Goal: Task Accomplishment & Management: Use online tool/utility

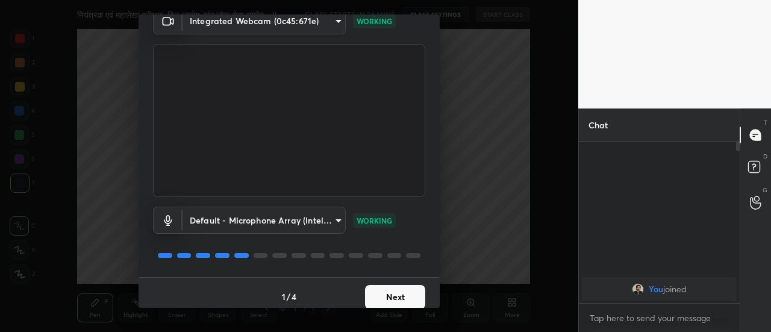
scroll to position [63, 0]
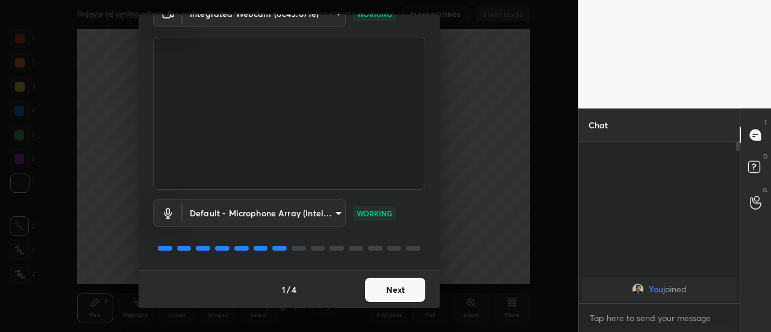
click at [399, 286] on button "Next" at bounding box center [395, 290] width 60 height 24
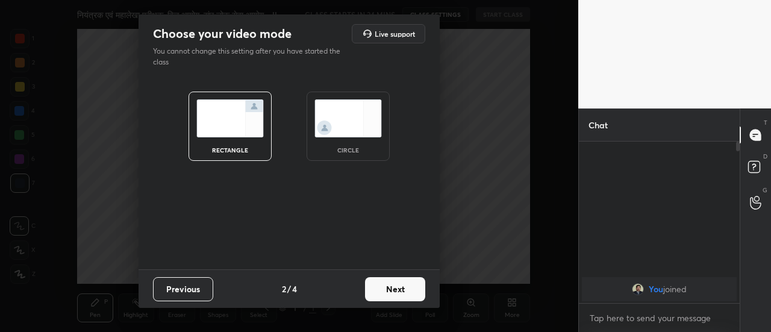
click at [399, 286] on button "Next" at bounding box center [395, 289] width 60 height 24
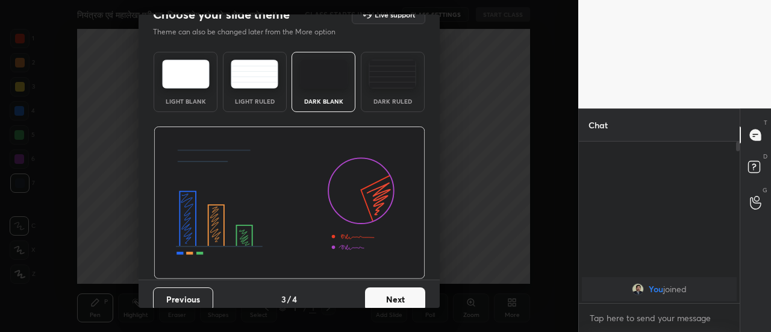
scroll to position [29, 0]
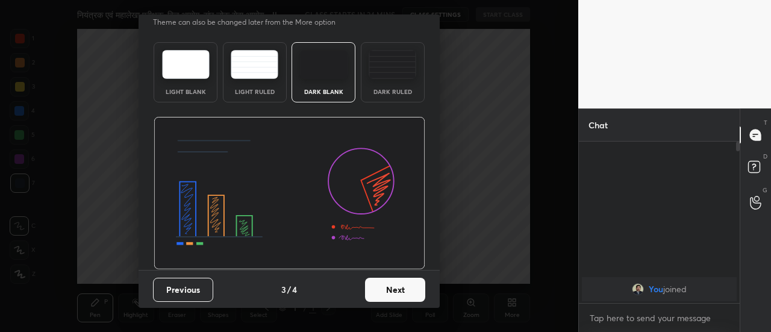
click at [402, 291] on button "Next" at bounding box center [395, 290] width 60 height 24
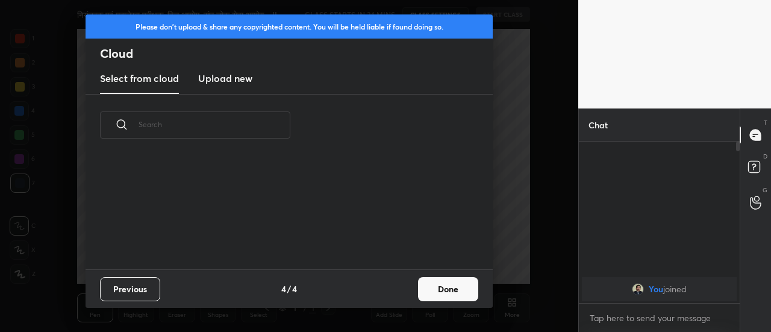
scroll to position [113, 387]
click at [432, 292] on button "Done" at bounding box center [448, 289] width 60 height 24
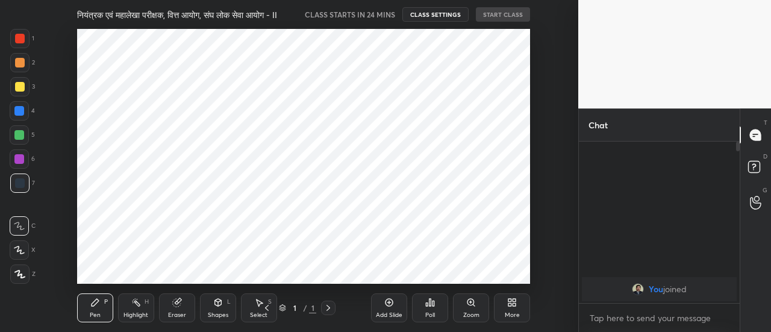
click at [383, 303] on div "Add Slide" at bounding box center [389, 307] width 36 height 29
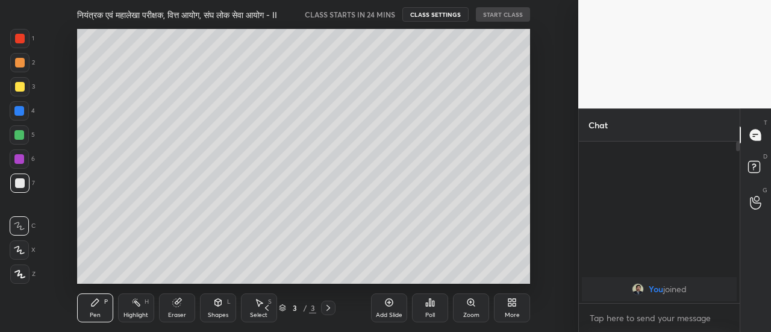
click at [383, 303] on div "Add Slide" at bounding box center [389, 307] width 36 height 29
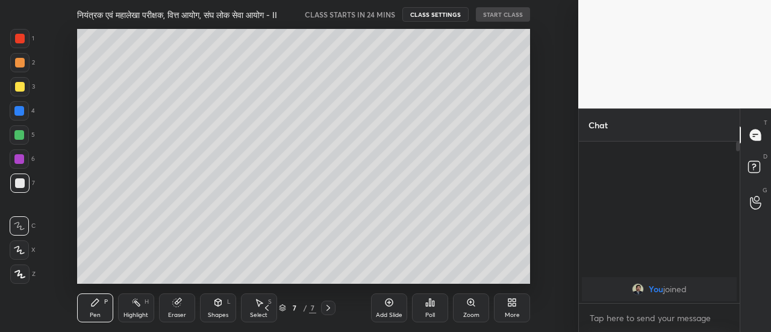
click at [383, 303] on div "Add Slide" at bounding box center [389, 307] width 36 height 29
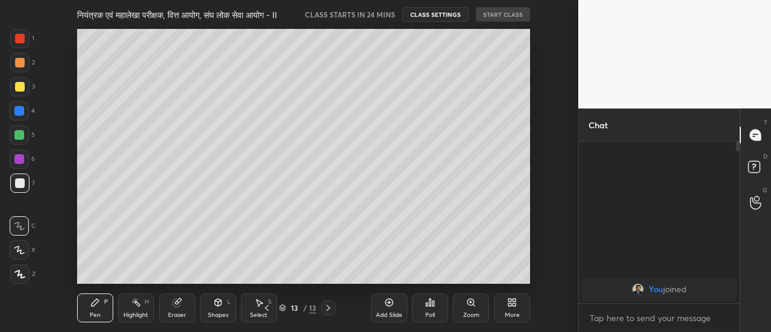
click at [383, 303] on div "Add Slide" at bounding box center [389, 307] width 36 height 29
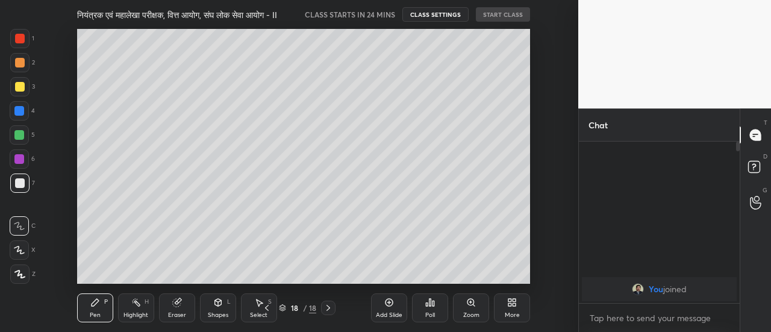
click at [383, 303] on div "Add Slide" at bounding box center [389, 307] width 36 height 29
click at [265, 309] on icon at bounding box center [267, 308] width 10 height 10
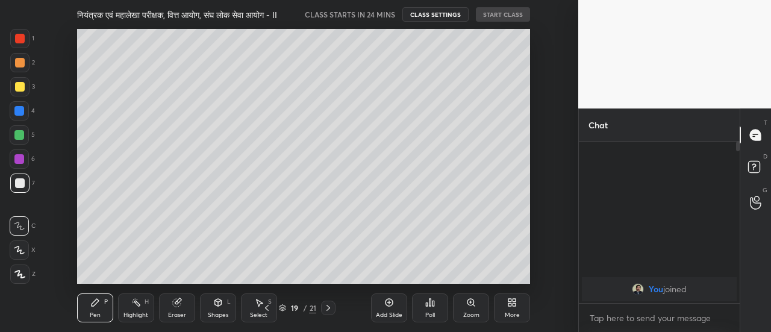
click at [265, 309] on icon at bounding box center [267, 308] width 10 height 10
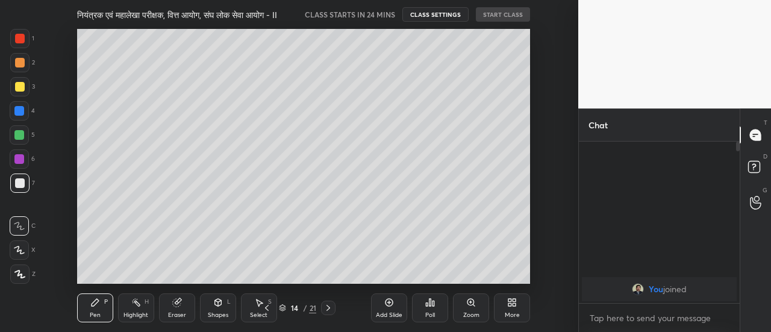
click at [265, 309] on icon at bounding box center [267, 308] width 10 height 10
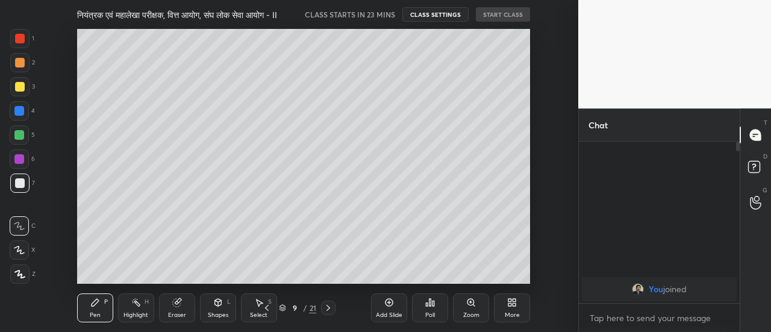
click at [265, 309] on icon at bounding box center [267, 308] width 10 height 10
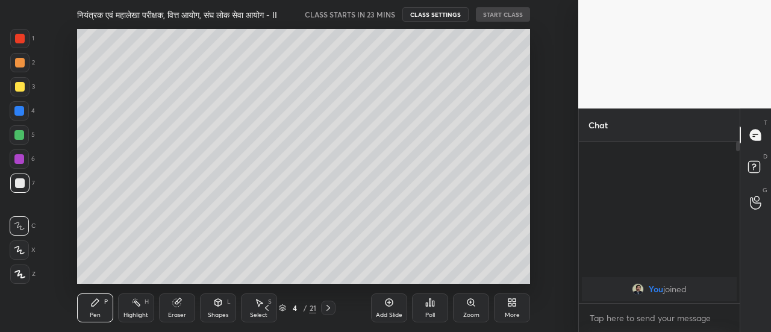
click at [265, 309] on icon at bounding box center [267, 308] width 10 height 10
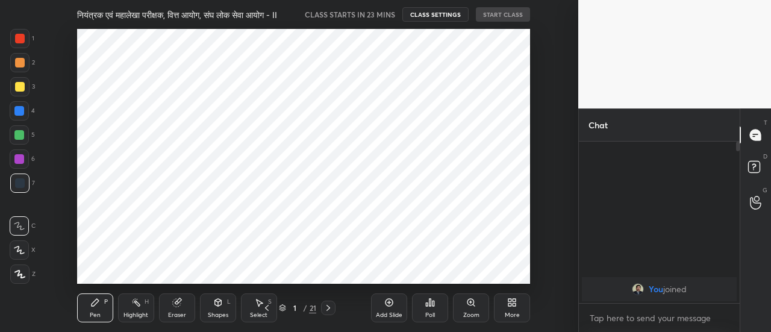
click at [326, 310] on icon at bounding box center [328, 308] width 10 height 10
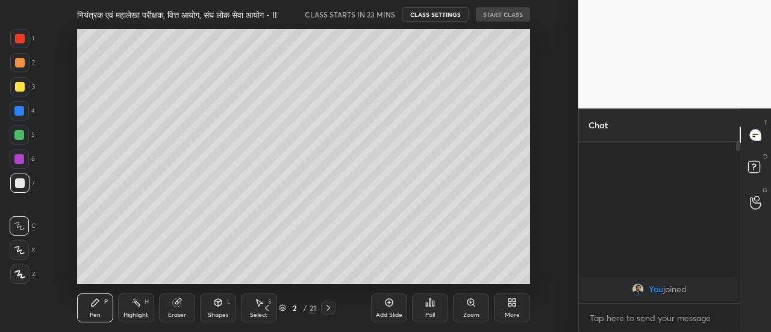
click at [23, 275] on icon at bounding box center [19, 274] width 11 height 8
click at [24, 87] on div at bounding box center [19, 86] width 19 height 19
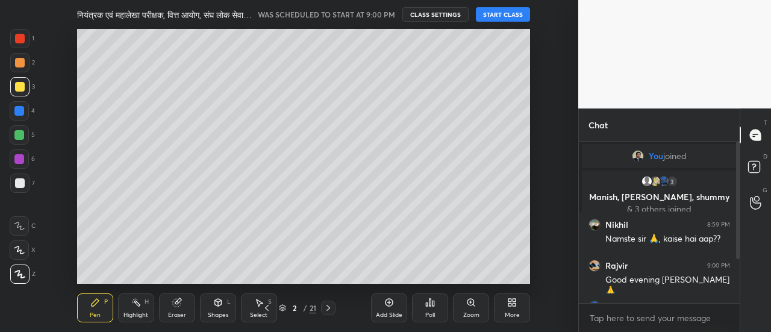
click at [511, 16] on button "START CLASS" at bounding box center [503, 14] width 54 height 14
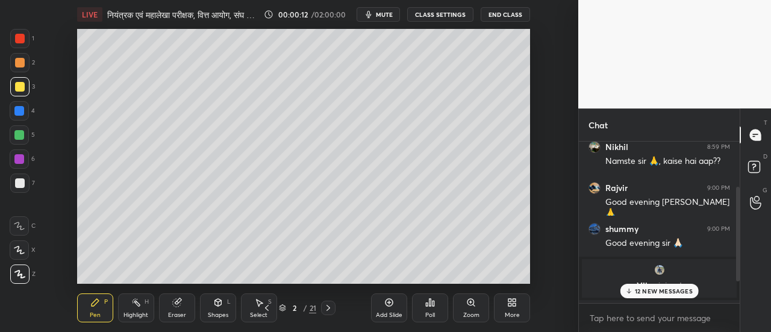
scroll to position [114, 0]
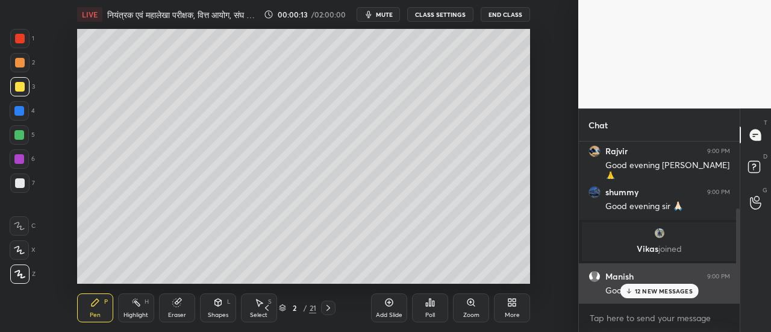
click at [642, 292] on p "12 NEW MESSAGES" at bounding box center [664, 290] width 58 height 7
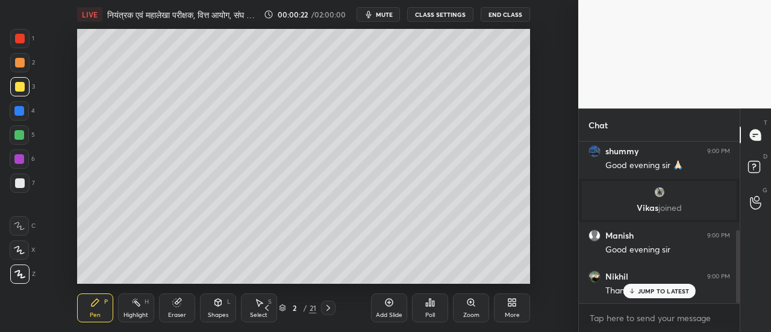
scroll to position [196, 0]
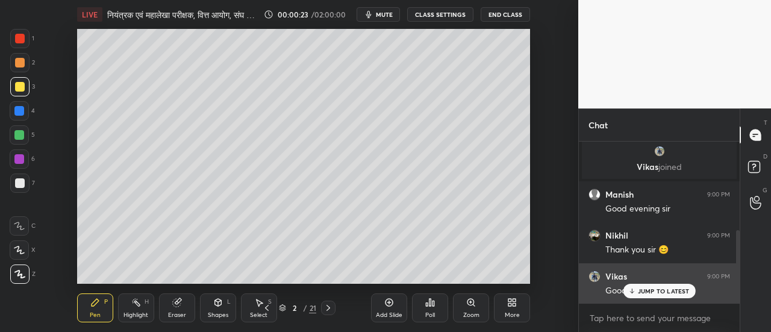
click at [651, 289] on p "JUMP TO LATEST" at bounding box center [664, 290] width 52 height 7
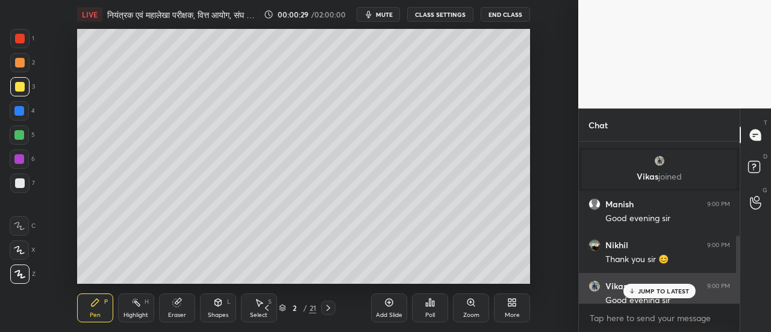
scroll to position [240, 0]
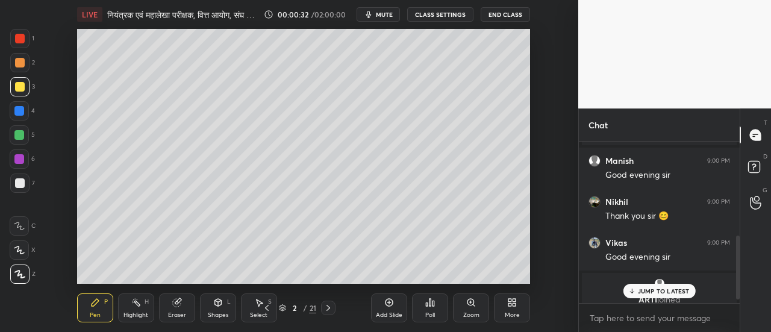
click at [656, 291] on p "JUMP TO LATEST" at bounding box center [664, 290] width 52 height 7
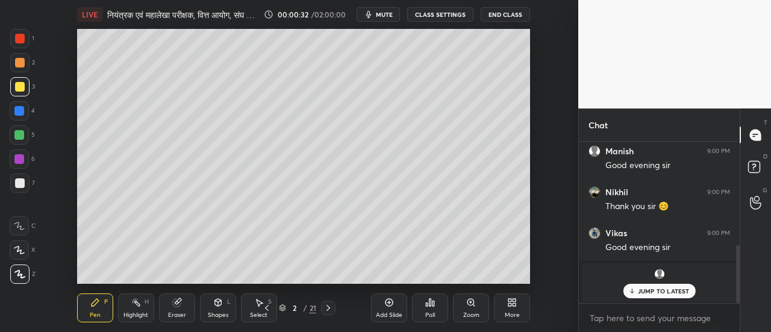
scroll to position [290, 0]
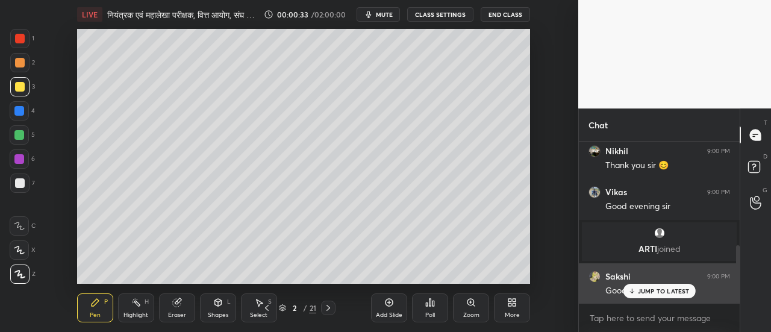
click at [650, 290] on p "JUMP TO LATEST" at bounding box center [664, 290] width 52 height 7
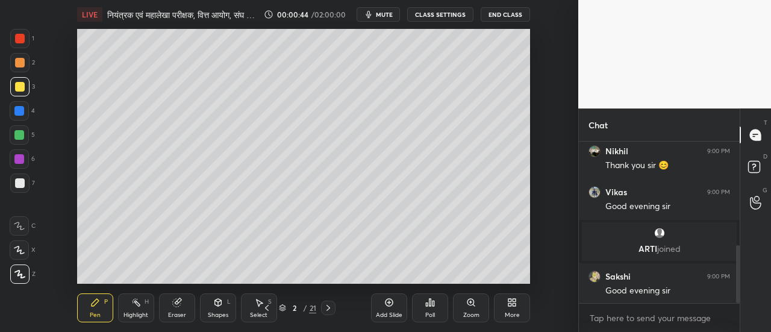
scroll to position [331, 0]
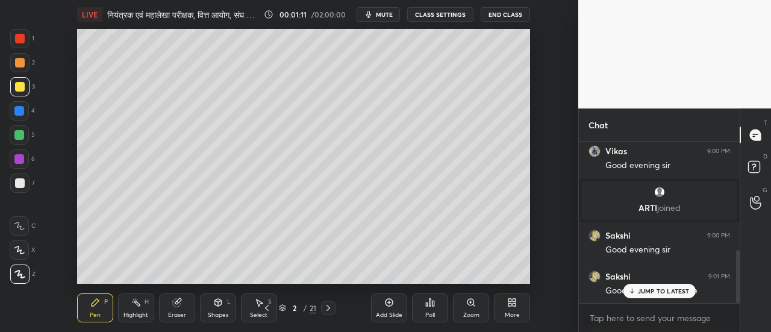
click at [20, 135] on div at bounding box center [19, 135] width 10 height 10
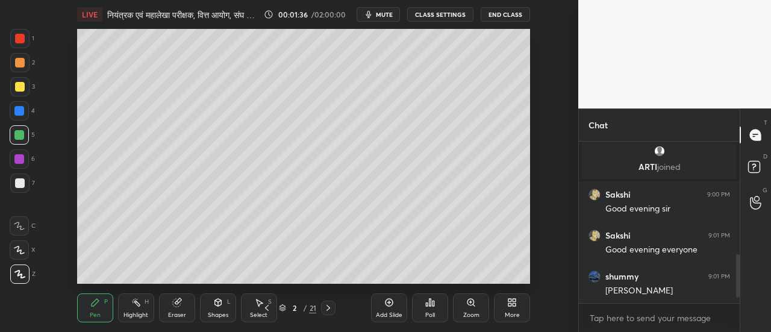
scroll to position [435, 0]
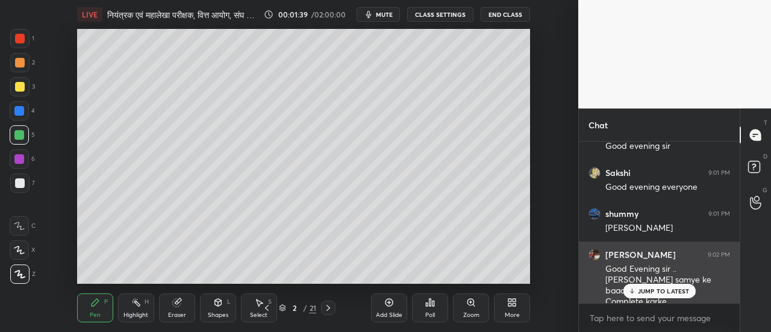
click at [666, 287] on p "JUMP TO LATEST" at bounding box center [664, 290] width 52 height 7
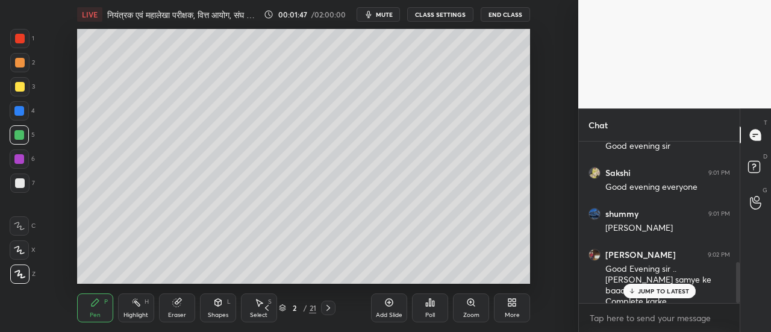
scroll to position [478, 0]
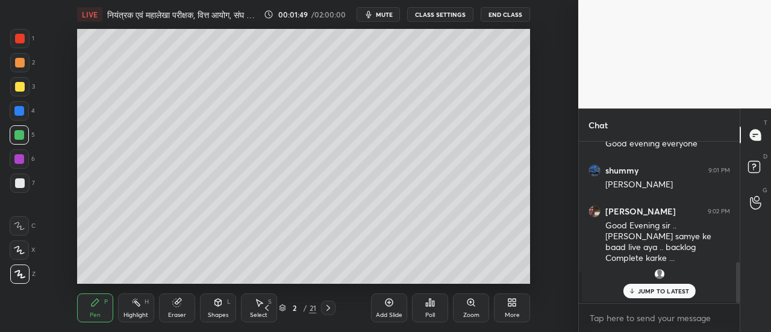
click at [654, 291] on p "JUMP TO LATEST" at bounding box center [664, 290] width 52 height 7
click at [659, 276] on img "grid" at bounding box center [659, 274] width 12 height 12
click at [29, 175] on div "7" at bounding box center [22, 182] width 25 height 19
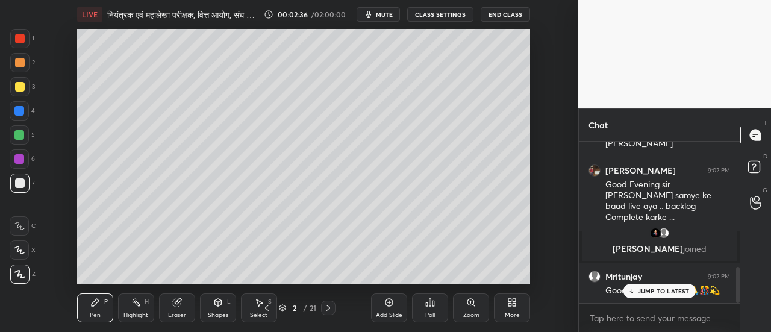
scroll to position [561, 0]
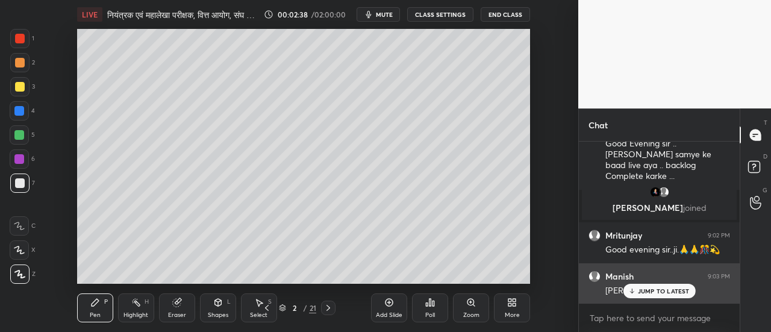
click at [645, 285] on div "JUMP TO LATEST" at bounding box center [658, 291] width 72 height 14
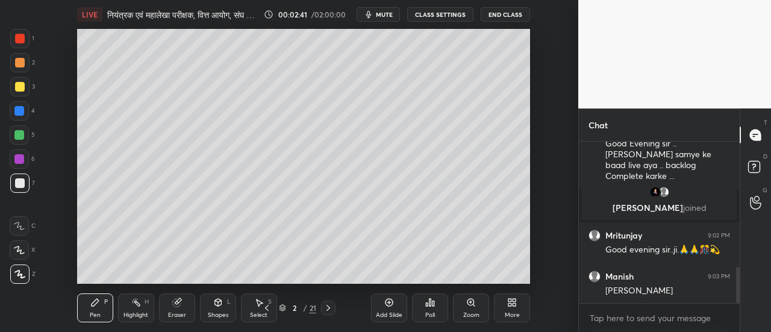
scroll to position [602, 0]
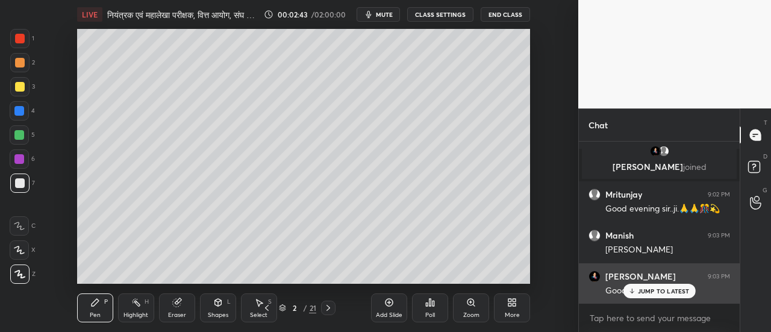
click at [653, 289] on p "JUMP TO LATEST" at bounding box center [664, 290] width 52 height 7
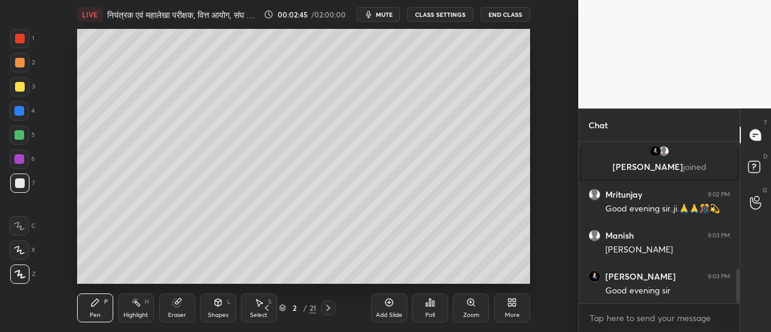
scroll to position [643, 0]
click at [592, 276] on div "[PERSON_NAME] 9:02 PM Good Evening sir .. [PERSON_NAME] samye ke baad live aya …" at bounding box center [659, 222] width 161 height 162
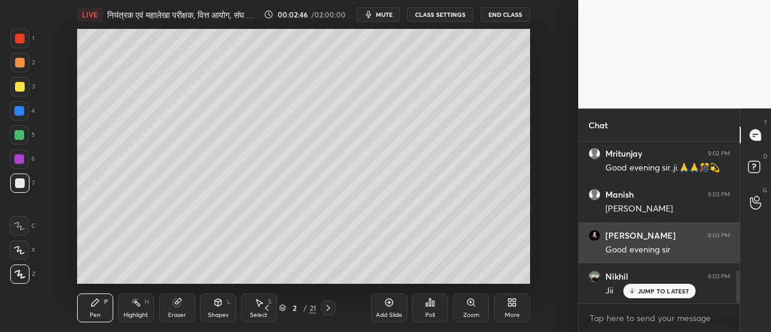
click at [596, 232] on img "grid" at bounding box center [594, 235] width 12 height 12
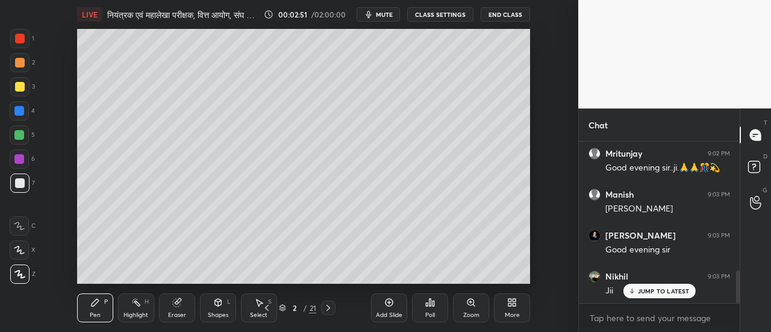
click at [651, 292] on p "JUMP TO LATEST" at bounding box center [664, 290] width 52 height 7
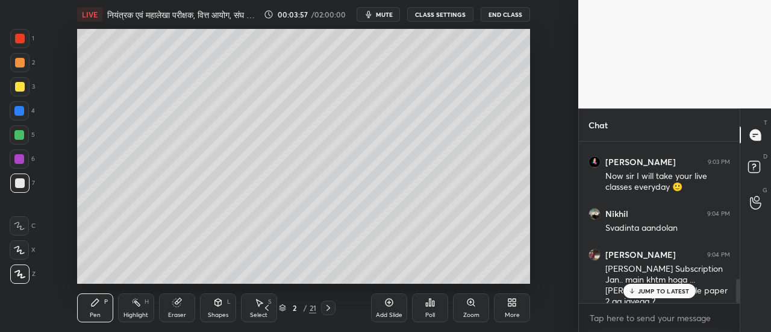
scroll to position [921, 0]
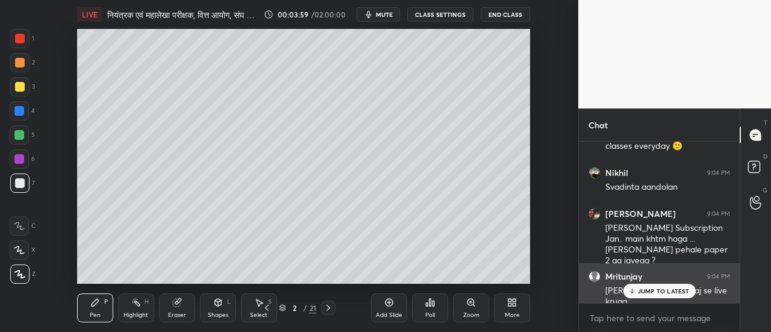
click at [662, 289] on p "JUMP TO LATEST" at bounding box center [664, 290] width 52 height 7
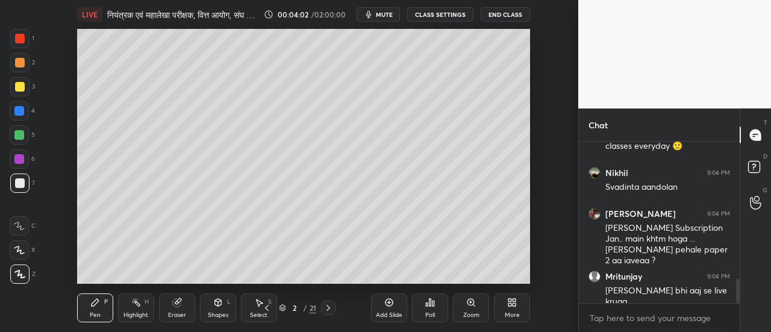
scroll to position [962, 0]
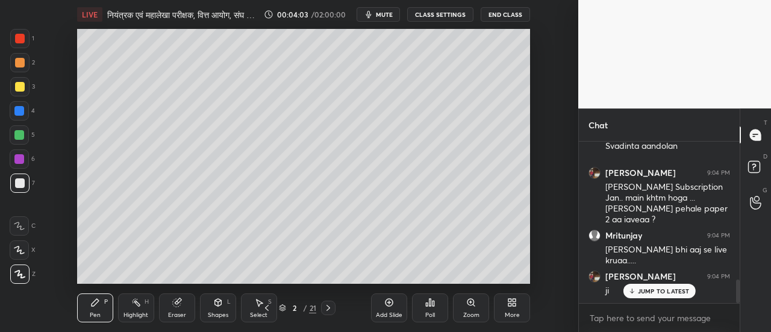
click at [651, 290] on p "JUMP TO LATEST" at bounding box center [664, 290] width 52 height 7
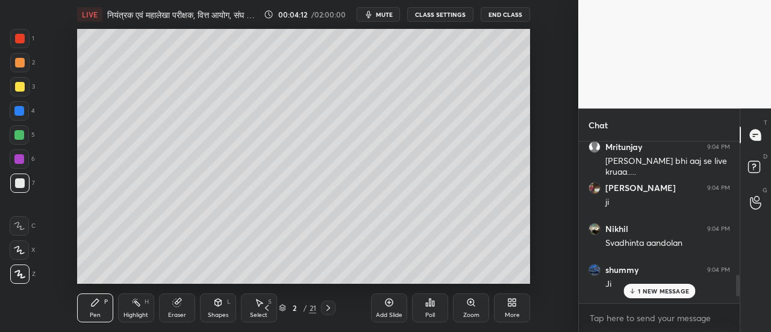
scroll to position [1085, 0]
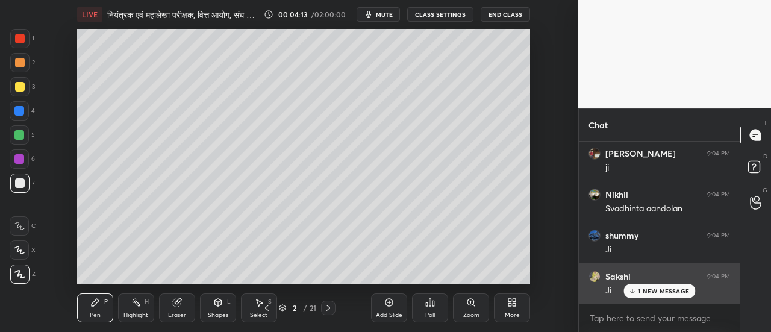
click at [665, 289] on p "1 NEW MESSAGE" at bounding box center [663, 290] width 51 height 7
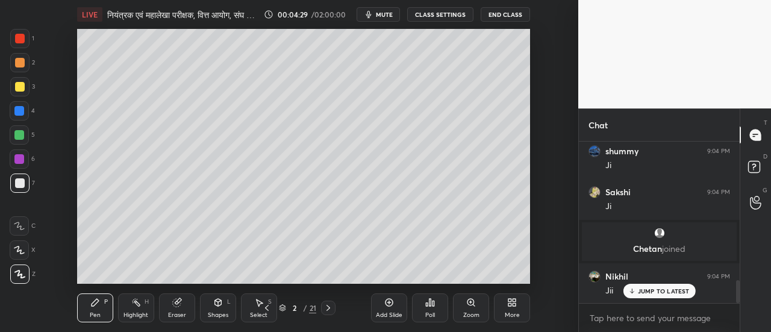
scroll to position [1009, 0]
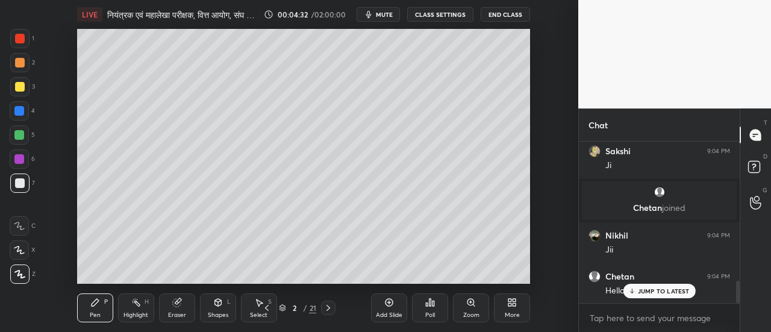
click at [330, 309] on icon at bounding box center [328, 308] width 10 height 10
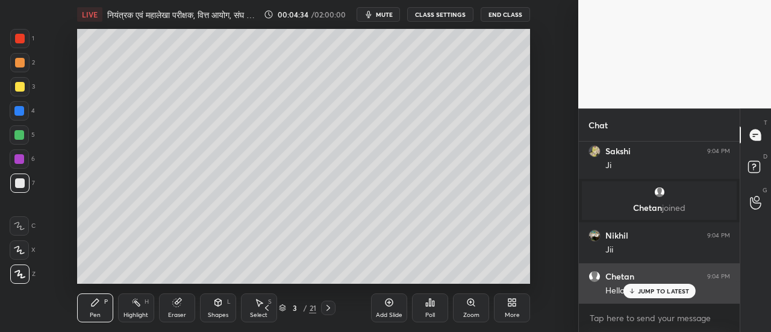
click at [648, 291] on p "JUMP TO LATEST" at bounding box center [664, 290] width 52 height 7
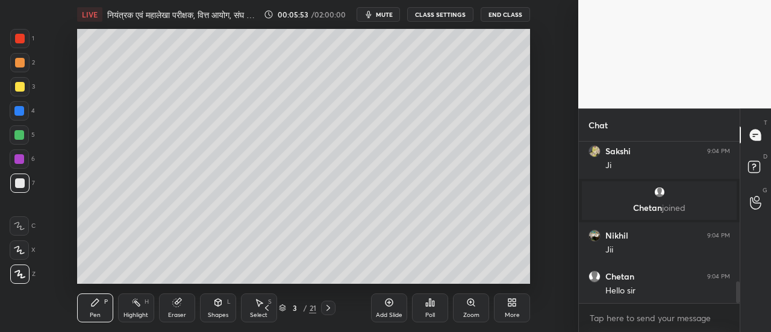
scroll to position [1050, 0]
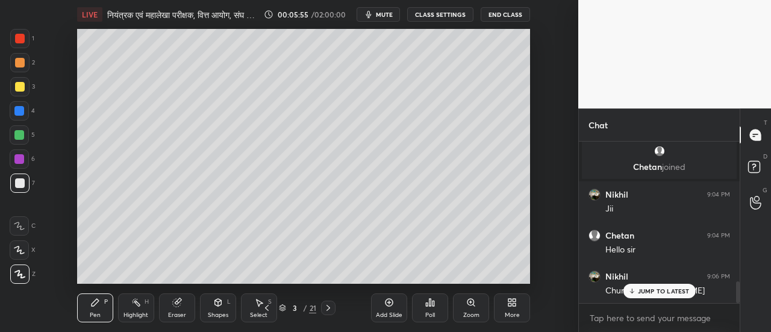
click at [661, 290] on p "JUMP TO LATEST" at bounding box center [664, 290] width 52 height 7
click at [25, 61] on div at bounding box center [19, 62] width 19 height 19
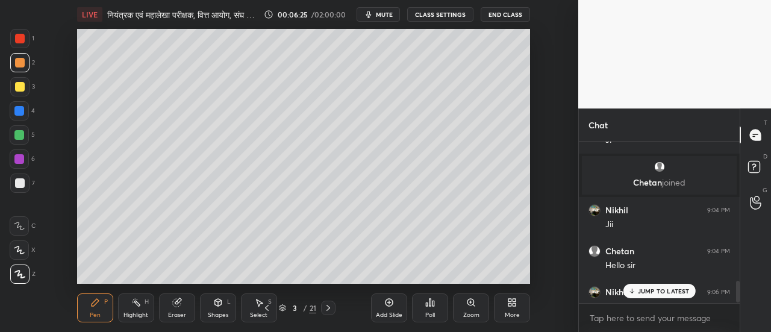
scroll to position [1139, 0]
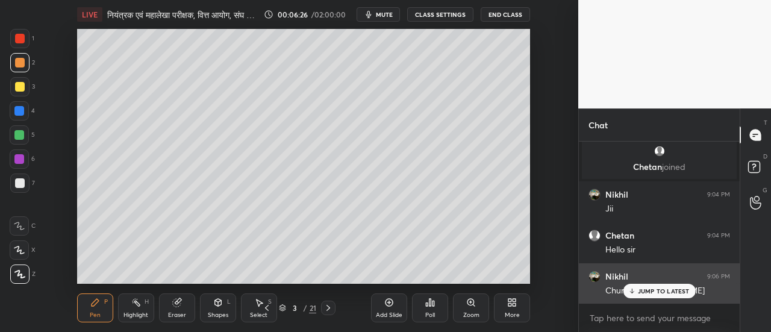
click at [657, 290] on p "JUMP TO LATEST" at bounding box center [664, 290] width 52 height 7
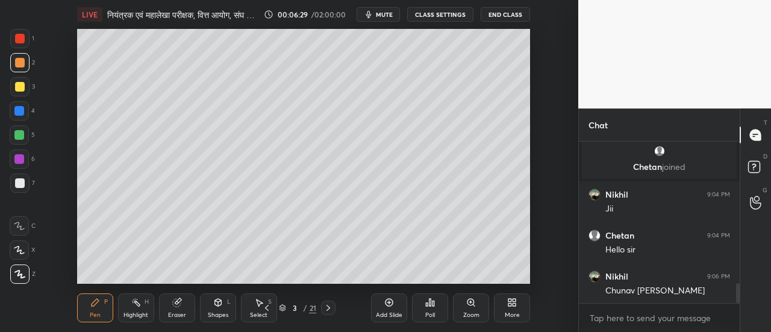
click at [329, 308] on icon at bounding box center [328, 308] width 4 height 6
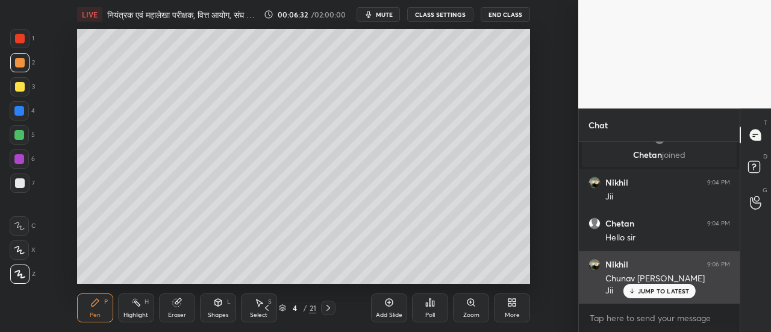
click at [644, 291] on p "JUMP TO LATEST" at bounding box center [664, 290] width 52 height 7
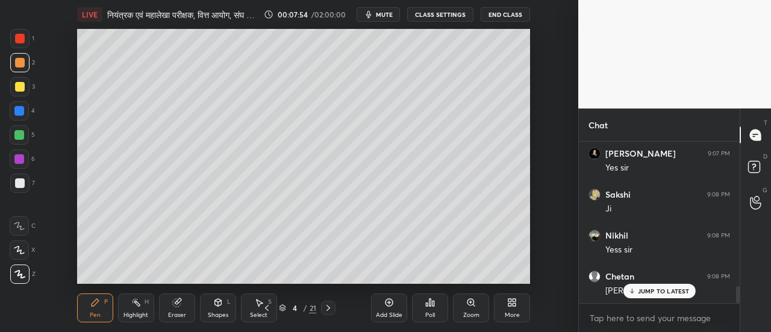
scroll to position [1441, 0]
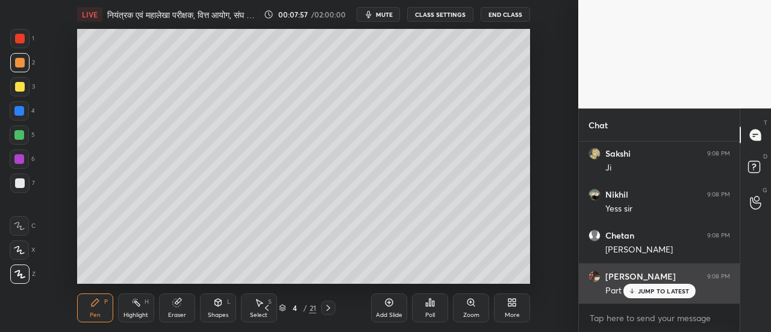
click at [650, 290] on p "JUMP TO LATEST" at bounding box center [664, 290] width 52 height 7
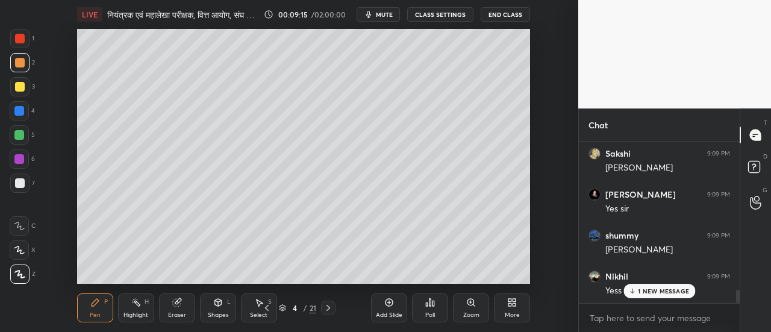
scroll to position [1833, 0]
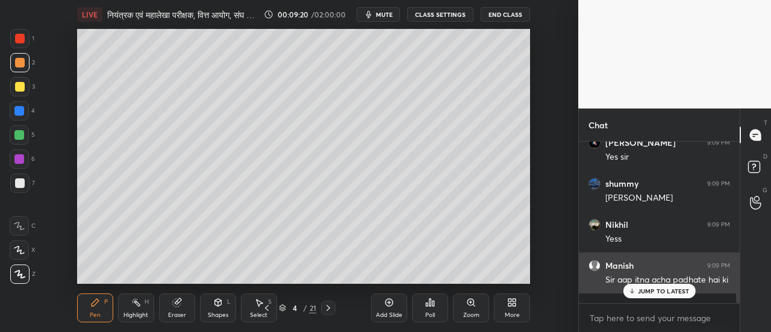
click at [649, 291] on p "JUMP TO LATEST" at bounding box center [664, 290] width 52 height 7
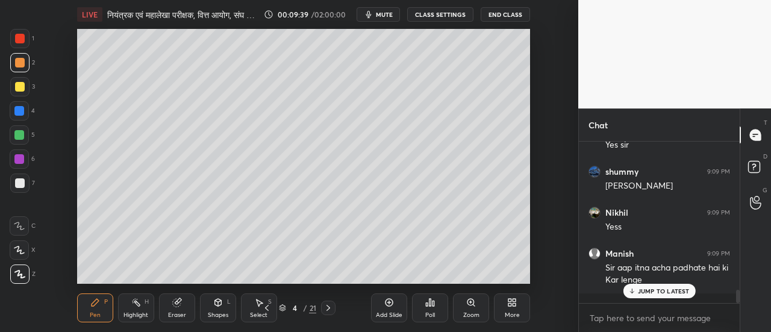
scroll to position [1918, 0]
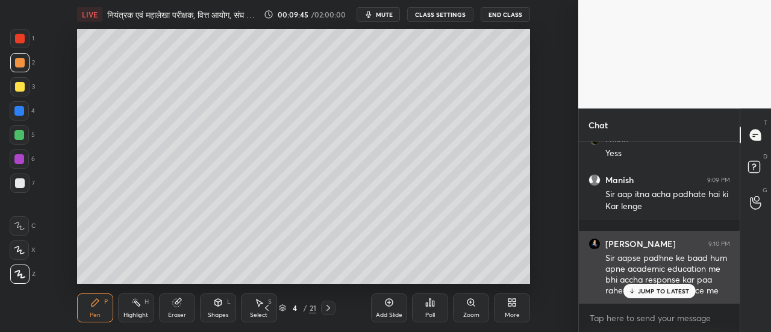
click at [656, 290] on p "JUMP TO LATEST" at bounding box center [664, 290] width 52 height 7
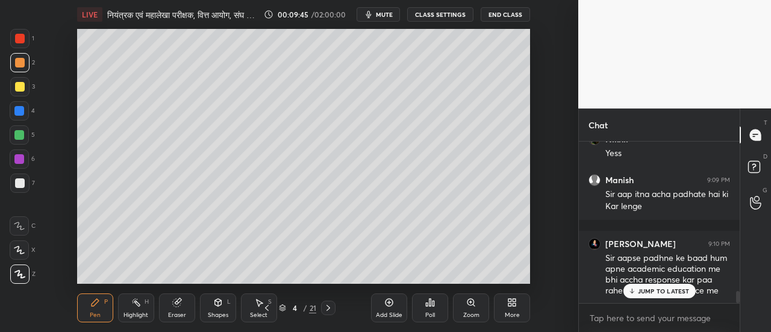
scroll to position [1959, 0]
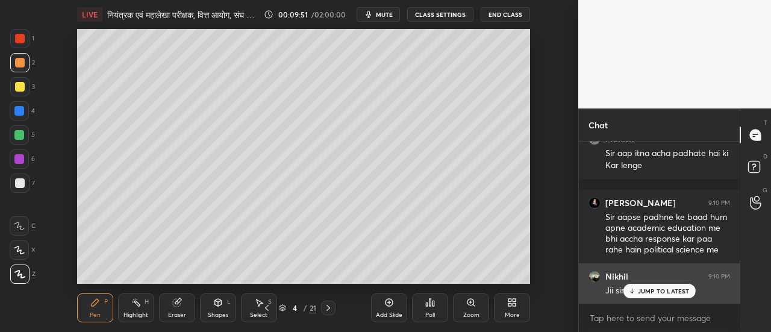
click at [648, 291] on p "JUMP TO LATEST" at bounding box center [664, 290] width 52 height 7
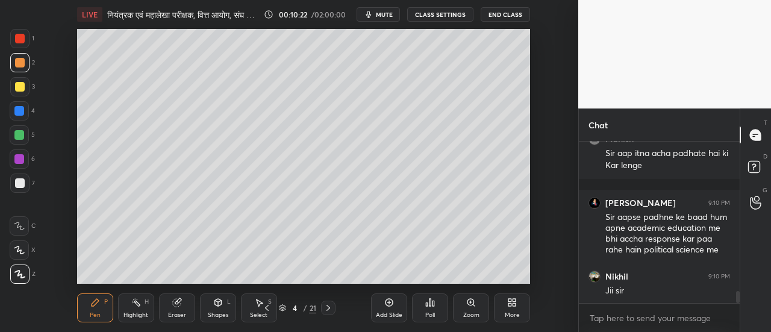
click at [20, 187] on div at bounding box center [20, 183] width 10 height 10
click at [22, 87] on div at bounding box center [20, 87] width 10 height 10
click at [23, 253] on icon at bounding box center [19, 249] width 10 height 7
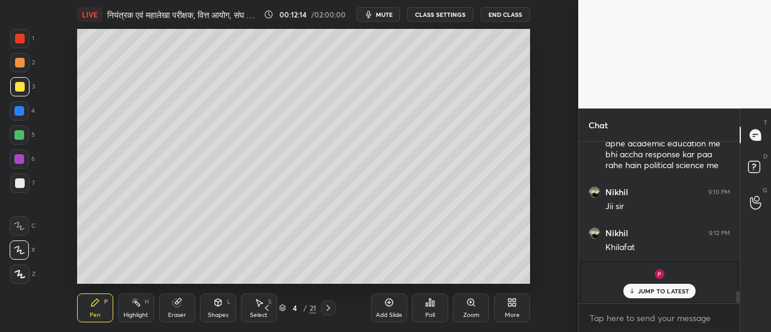
scroll to position [1665, 0]
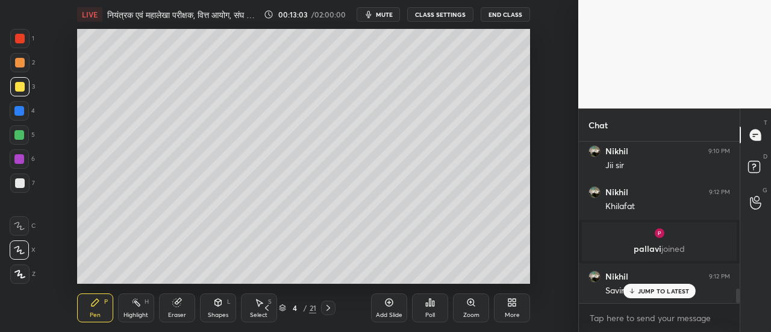
click at [413, 279] on div "Poll" at bounding box center [430, 307] width 36 height 67
click at [420, 279] on div "Poll" at bounding box center [430, 307] width 36 height 67
click at [421, 275] on div "Poll" at bounding box center [430, 307] width 36 height 67
click at [427, 279] on div "Poll" at bounding box center [430, 307] width 36 height 67
click at [432, 276] on div "Poll" at bounding box center [430, 307] width 36 height 67
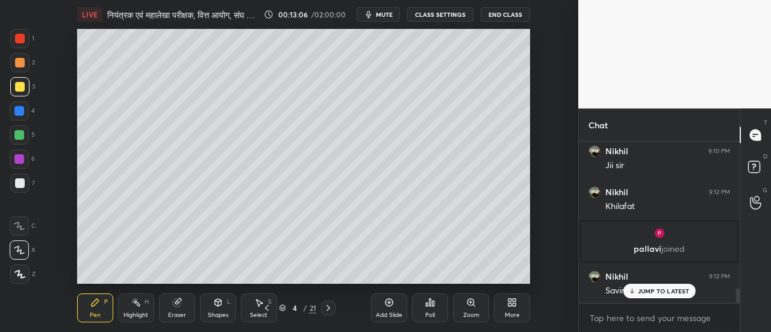
click at [430, 279] on div "Poll" at bounding box center [430, 307] width 36 height 67
click at [425, 276] on div "Poll" at bounding box center [430, 307] width 36 height 67
click at [436, 276] on div "Poll" at bounding box center [430, 307] width 36 height 67
click at [438, 278] on div "Poll" at bounding box center [430, 307] width 36 height 67
click at [454, 275] on div "Add Slide Poll Zoom More" at bounding box center [450, 307] width 159 height 67
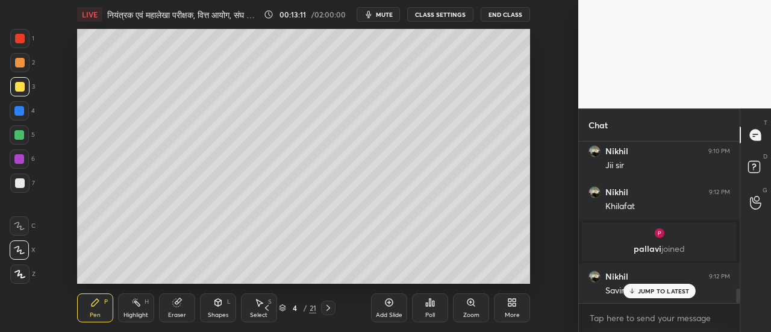
click at [455, 275] on div "Add Slide Poll Zoom More" at bounding box center [450, 307] width 159 height 67
click at [470, 275] on div "Add Slide Poll Zoom More" at bounding box center [450, 307] width 159 height 67
click at [474, 276] on div "Add Slide Poll Zoom More" at bounding box center [450, 307] width 159 height 67
click at [479, 274] on div "Add Slide Poll Zoom More" at bounding box center [450, 307] width 159 height 67
click at [490, 275] on div "Add Slide Poll Zoom More" at bounding box center [450, 307] width 159 height 67
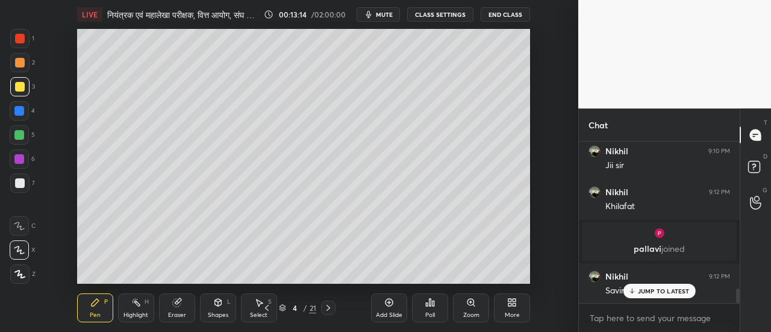
click at [499, 278] on div "Add Slide Poll Zoom More" at bounding box center [450, 307] width 159 height 67
click at [512, 276] on div "Add Slide Poll Zoom More" at bounding box center [450, 307] width 159 height 67
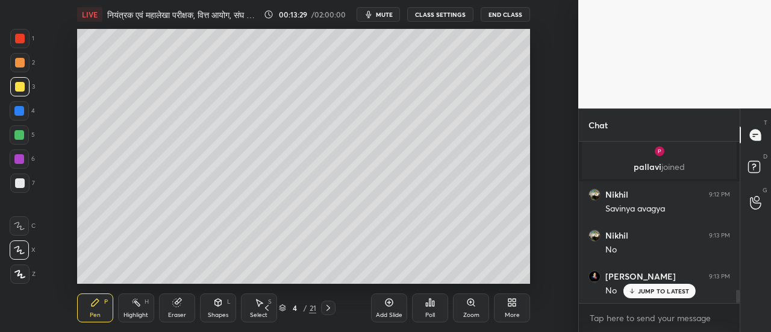
scroll to position [1788, 0]
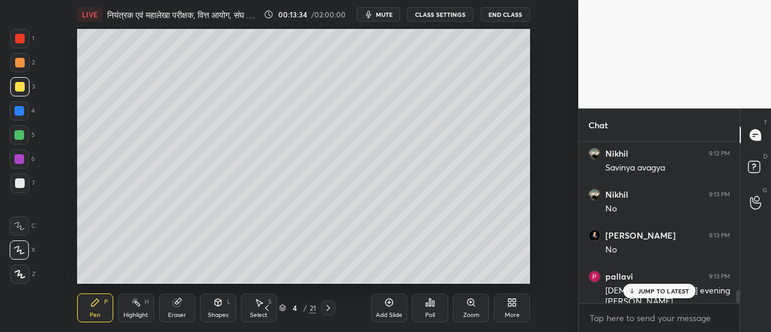
click at [24, 184] on div at bounding box center [20, 183] width 10 height 10
click at [16, 103] on div at bounding box center [19, 110] width 19 height 19
click at [22, 88] on div at bounding box center [20, 87] width 10 height 10
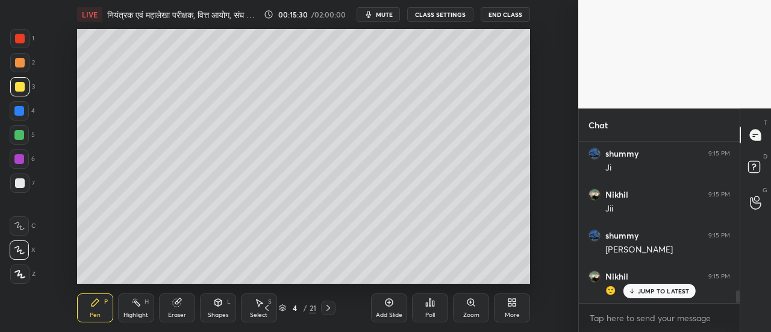
scroll to position [1995, 0]
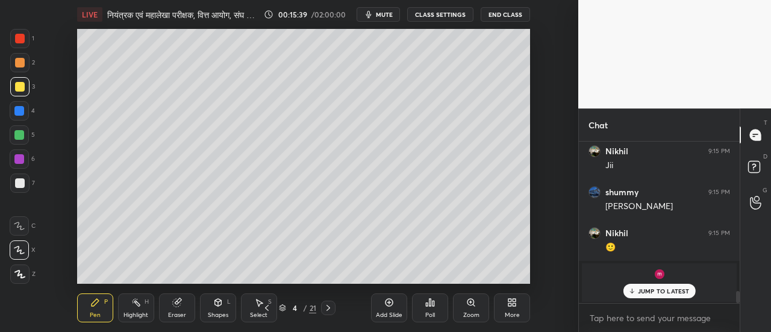
click at [23, 138] on div at bounding box center [19, 135] width 10 height 10
click at [648, 290] on p "JUMP TO LATEST" at bounding box center [664, 290] width 52 height 7
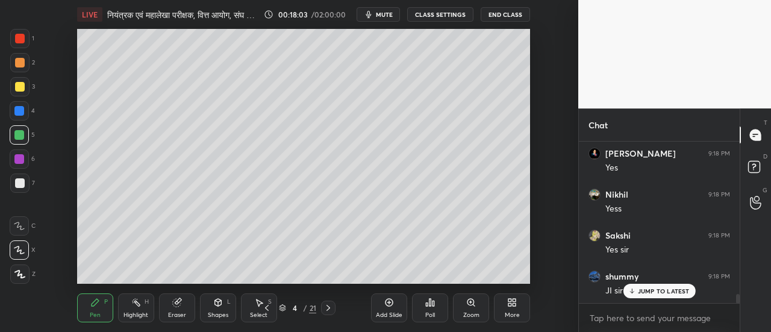
scroll to position [2785, 0]
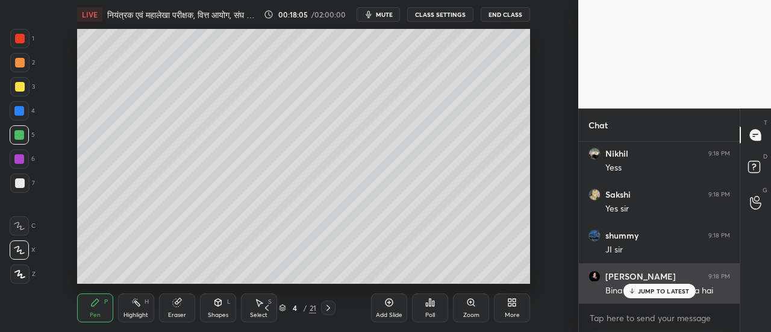
click at [674, 290] on p "JUMP TO LATEST" at bounding box center [664, 290] width 52 height 7
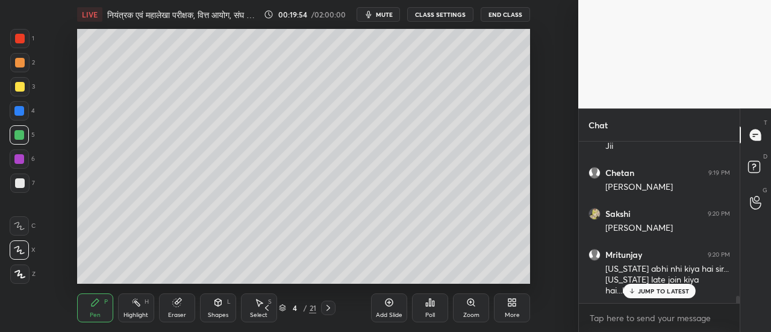
scroll to position [3421, 0]
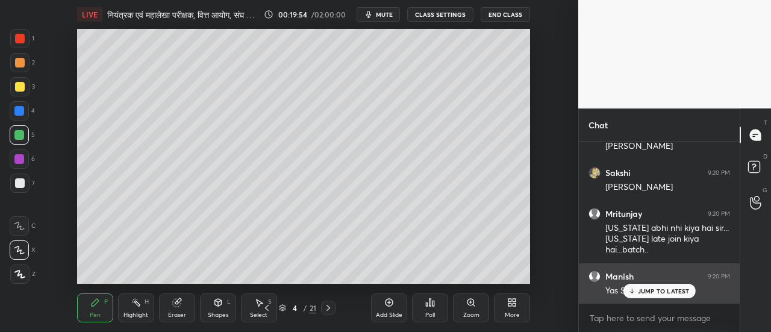
click at [669, 291] on p "JUMP TO LATEST" at bounding box center [664, 290] width 52 height 7
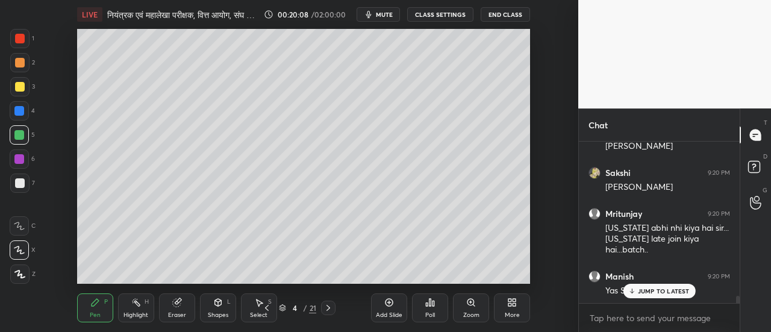
scroll to position [3462, 0]
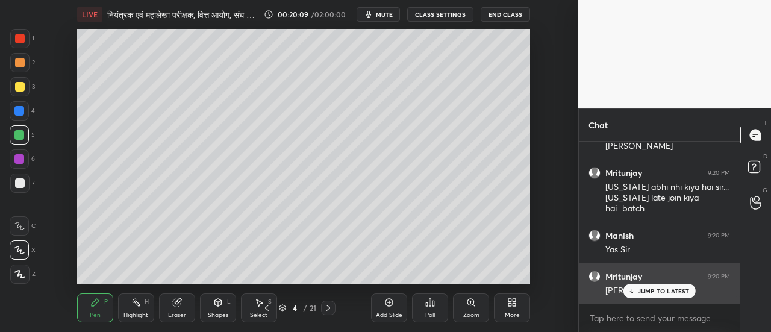
click at [662, 290] on p "JUMP TO LATEST" at bounding box center [664, 290] width 52 height 7
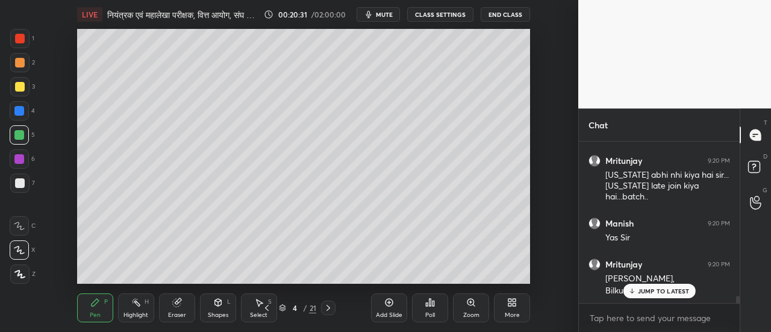
scroll to position [3515, 0]
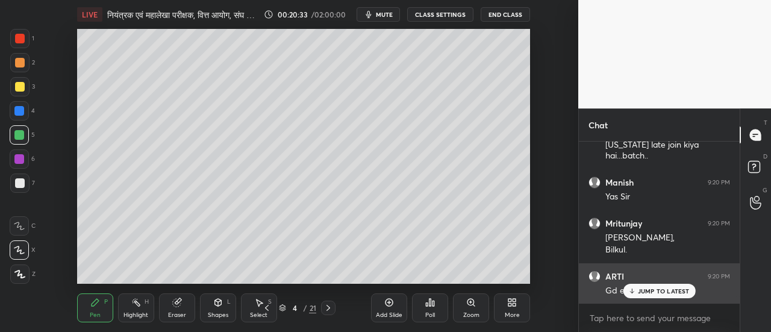
click at [650, 291] on p "JUMP TO LATEST" at bounding box center [664, 290] width 52 height 7
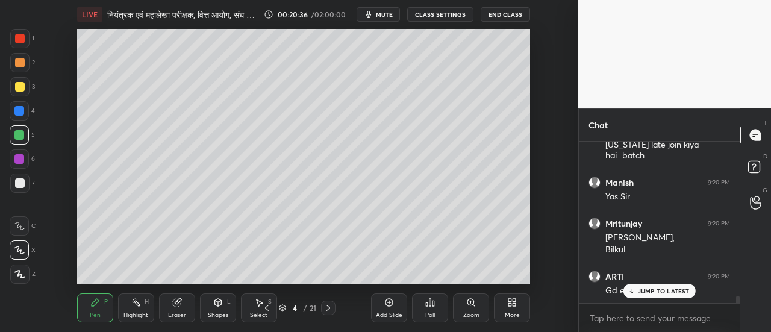
scroll to position [3556, 0]
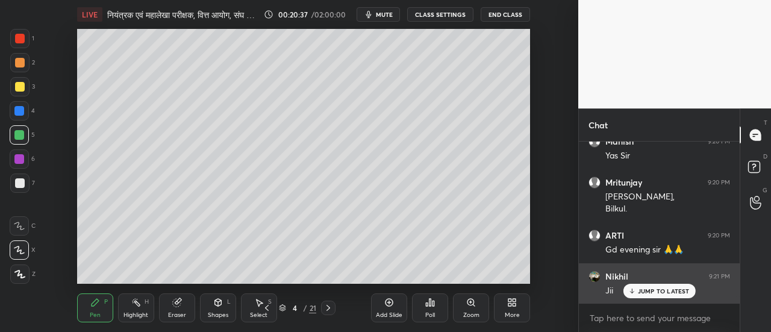
click at [669, 291] on p "JUMP TO LATEST" at bounding box center [664, 290] width 52 height 7
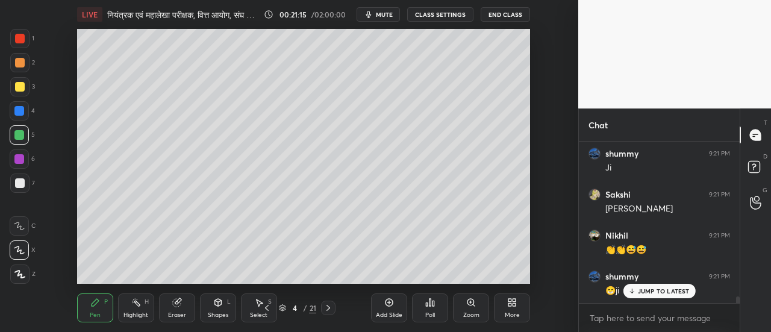
scroll to position [3760, 0]
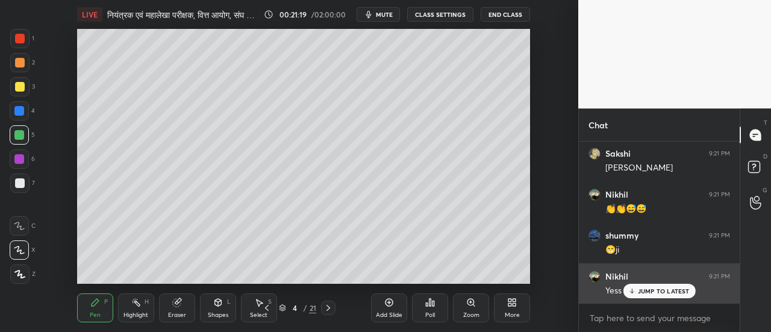
click at [670, 290] on p "JUMP TO LATEST" at bounding box center [664, 290] width 52 height 7
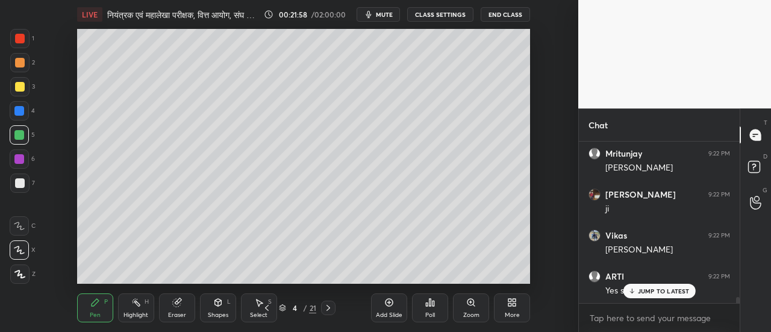
scroll to position [4232, 0]
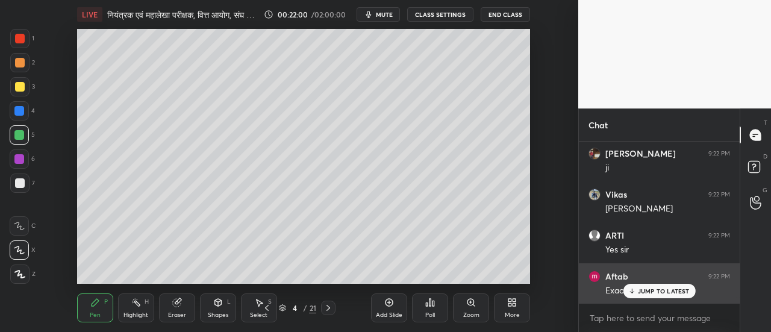
click at [657, 291] on p "JUMP TO LATEST" at bounding box center [664, 290] width 52 height 7
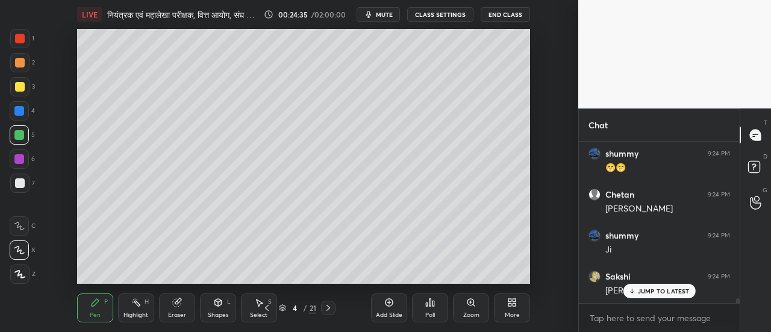
scroll to position [5309, 0]
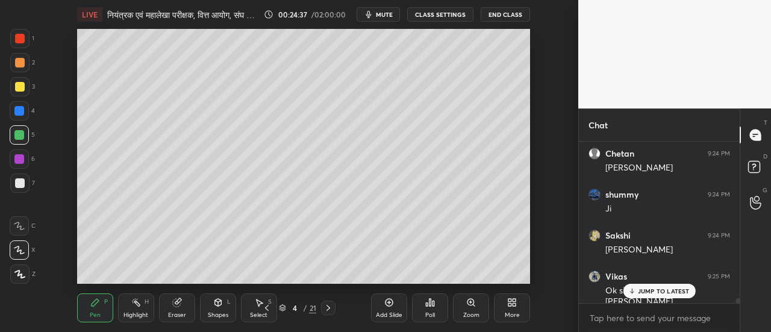
click at [24, 93] on div at bounding box center [19, 86] width 19 height 19
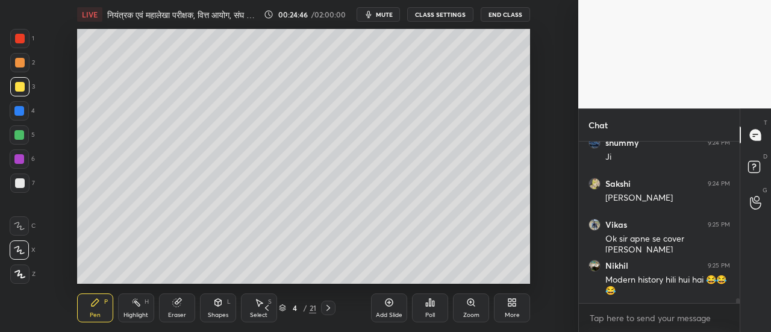
scroll to position [5401, 0]
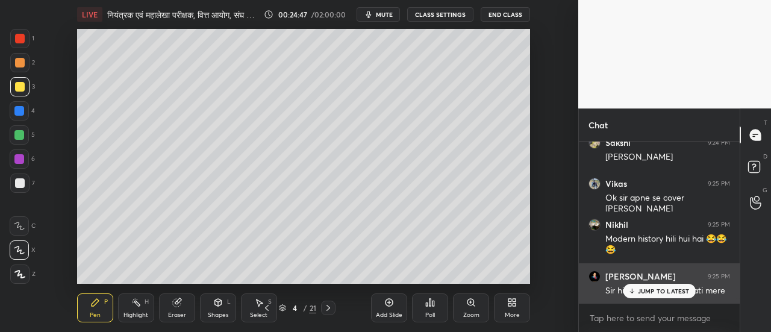
click at [658, 290] on p "JUMP TO LATEST" at bounding box center [664, 290] width 52 height 7
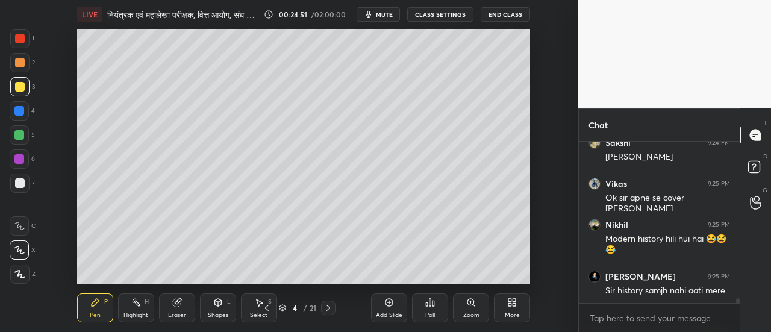
click at [326, 309] on icon at bounding box center [328, 308] width 10 height 10
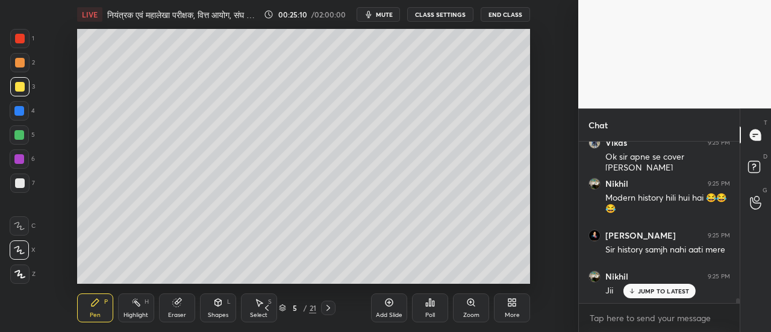
click at [175, 308] on div "Eraser" at bounding box center [177, 307] width 36 height 29
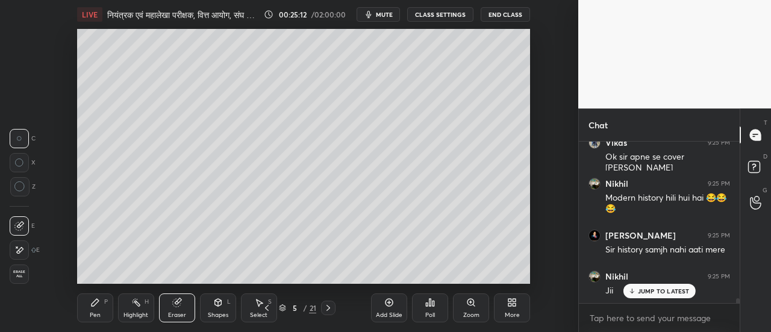
click at [21, 252] on icon at bounding box center [19, 250] width 10 height 10
click at [96, 306] on icon at bounding box center [95, 302] width 10 height 10
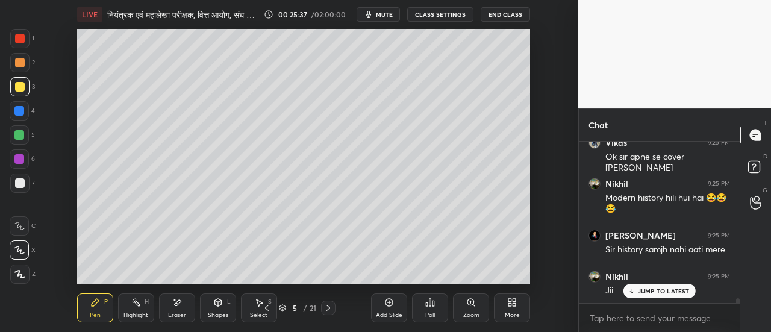
click at [19, 66] on div at bounding box center [20, 63] width 10 height 10
click at [22, 93] on div at bounding box center [19, 86] width 19 height 19
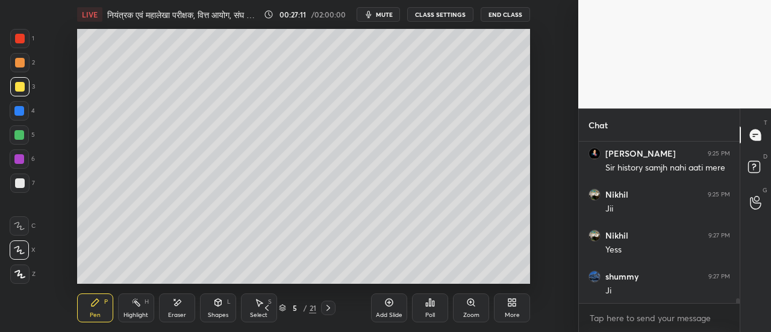
scroll to position [5565, 0]
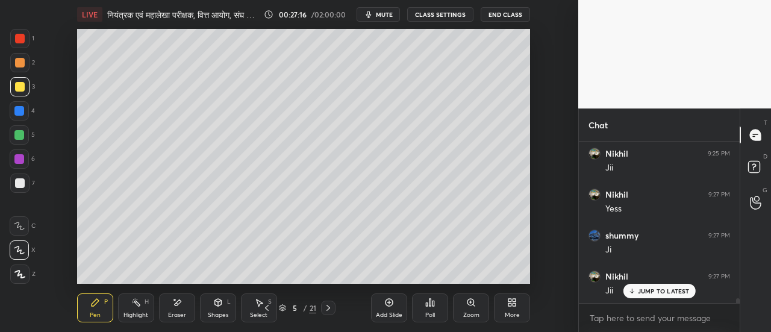
click at [328, 309] on icon at bounding box center [328, 308] width 10 height 10
click at [24, 184] on div at bounding box center [20, 183] width 10 height 10
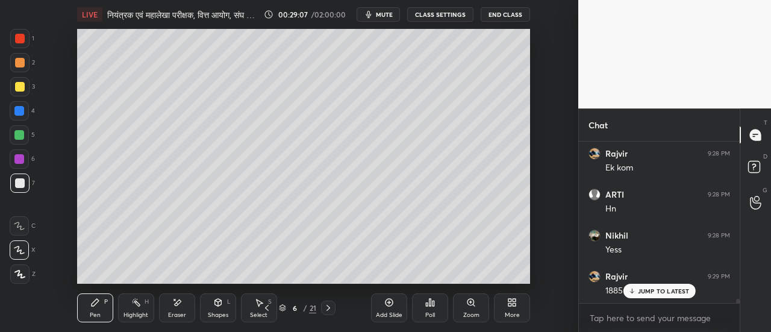
scroll to position [5893, 0]
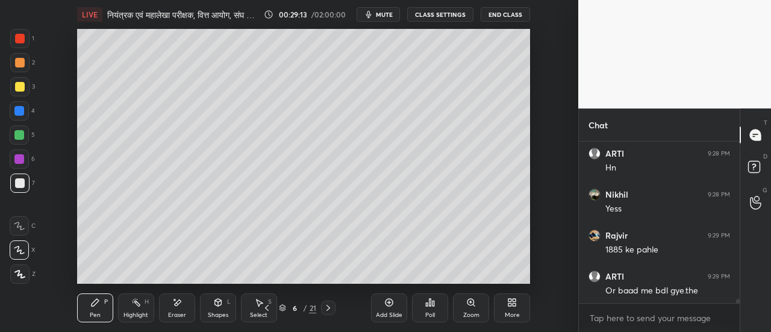
click at [24, 87] on div at bounding box center [19, 86] width 19 height 19
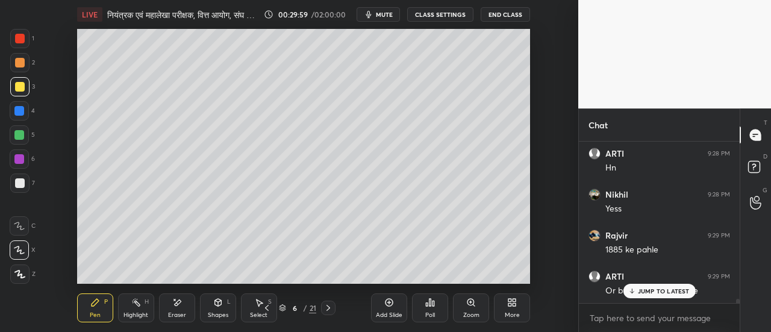
scroll to position [5934, 0]
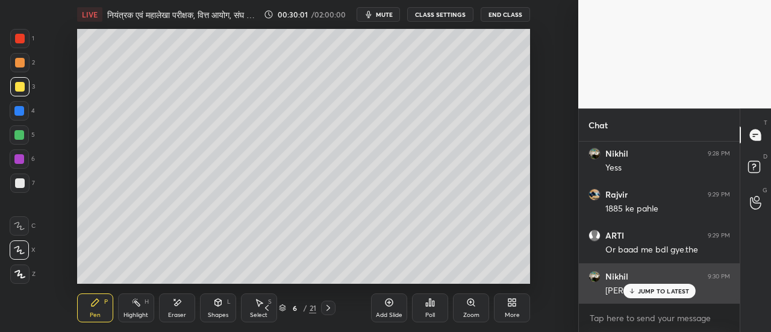
click at [644, 291] on p "JUMP TO LATEST" at bounding box center [664, 290] width 52 height 7
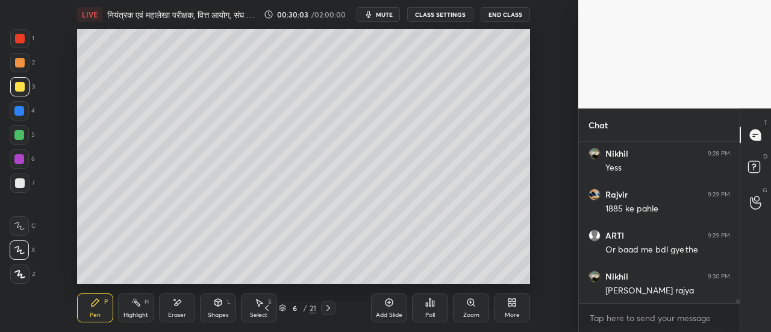
click at [330, 308] on icon at bounding box center [328, 308] width 10 height 10
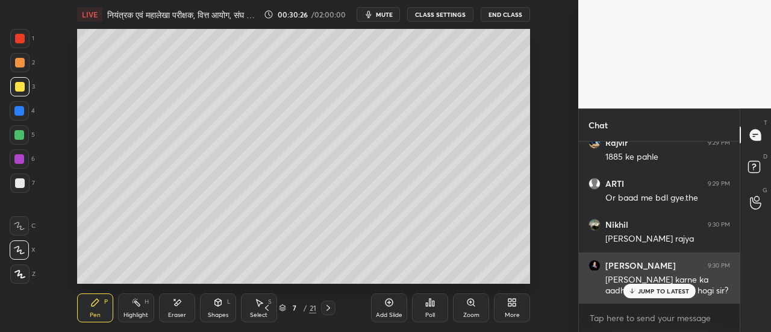
click at [667, 292] on p "JUMP TO LATEST" at bounding box center [664, 290] width 52 height 7
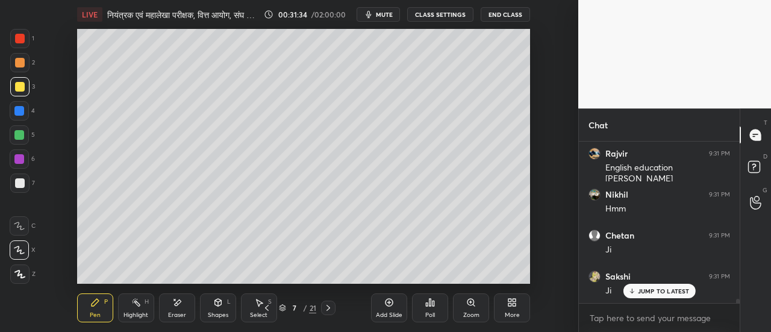
scroll to position [6313, 0]
click at [179, 308] on div "Eraser" at bounding box center [177, 307] width 36 height 29
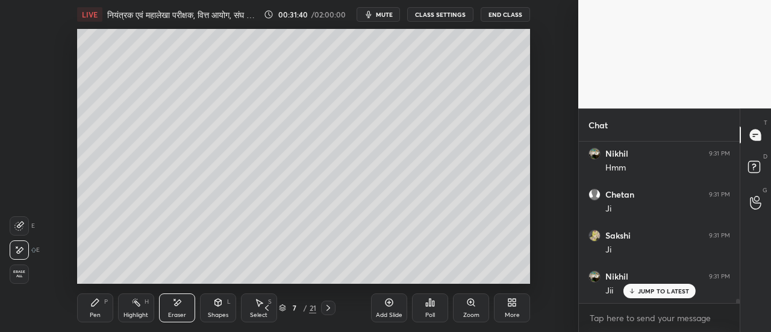
click at [92, 312] on div "Pen" at bounding box center [95, 315] width 11 height 6
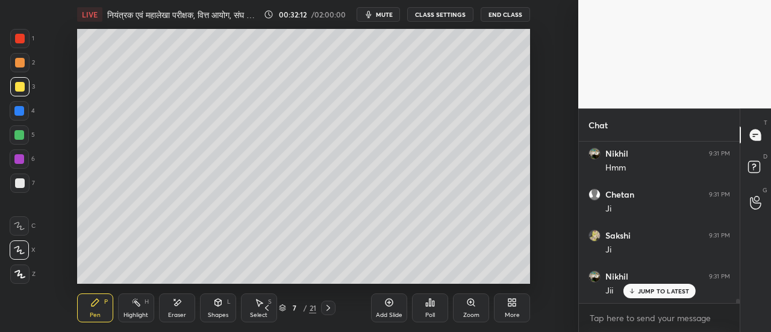
click at [20, 67] on div at bounding box center [20, 63] width 10 height 10
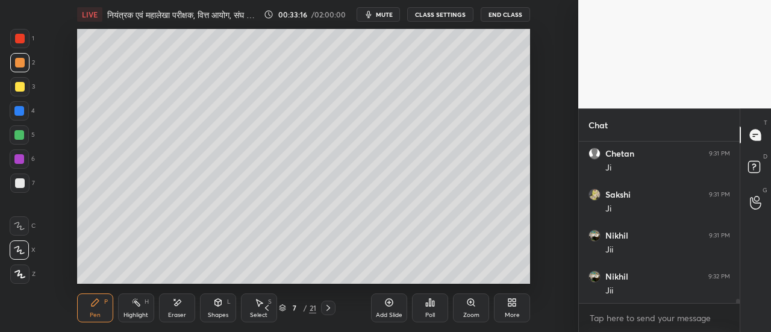
click at [23, 137] on div at bounding box center [19, 135] width 10 height 10
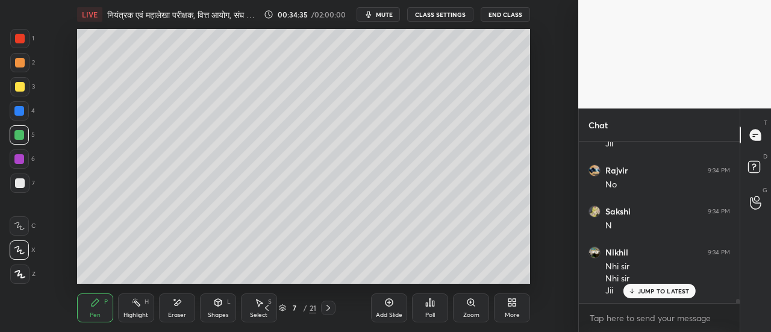
scroll to position [6542, 0]
click at [23, 279] on div at bounding box center [19, 273] width 19 height 19
click at [329, 306] on icon at bounding box center [328, 308] width 10 height 10
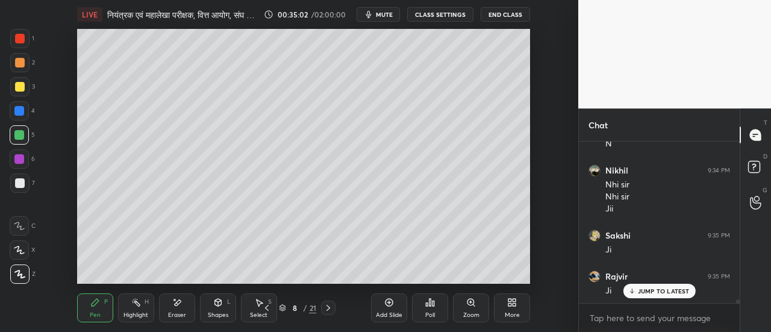
scroll to position [6624, 0]
click at [22, 88] on div at bounding box center [20, 87] width 10 height 10
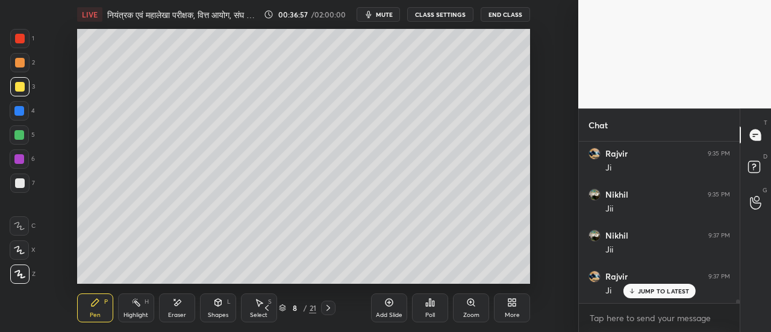
scroll to position [6746, 0]
click at [22, 186] on div at bounding box center [20, 183] width 10 height 10
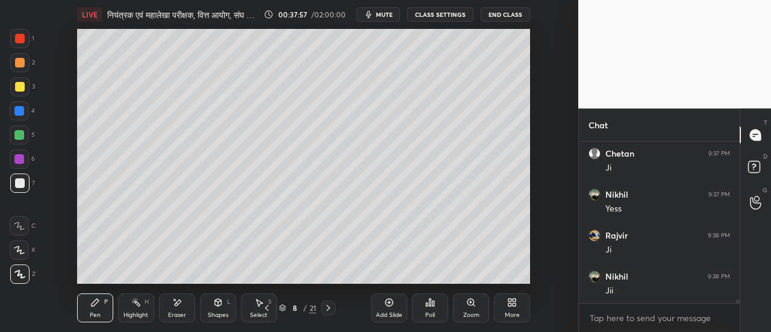
scroll to position [6910, 0]
click at [17, 85] on div at bounding box center [20, 87] width 10 height 10
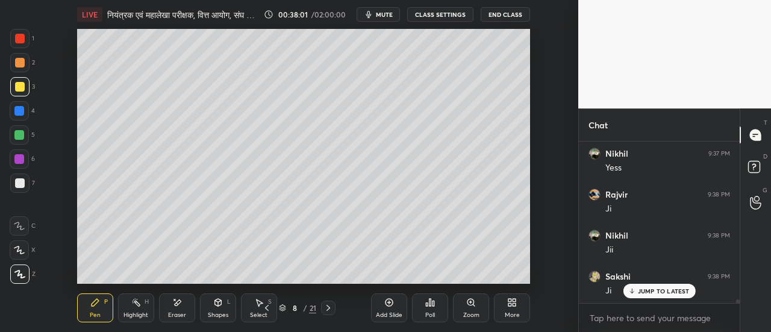
click at [20, 64] on div at bounding box center [20, 63] width 10 height 10
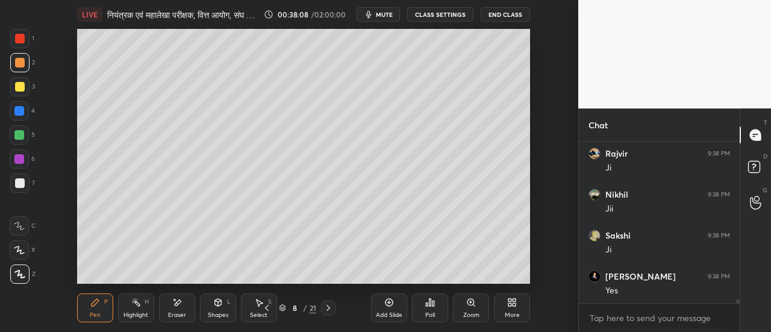
scroll to position [6992, 0]
click at [535, 174] on div "Setting up your live class Poll for secs No correct answer Start poll" at bounding box center [304, 156] width 530 height 255
click at [328, 308] on icon at bounding box center [328, 308] width 10 height 10
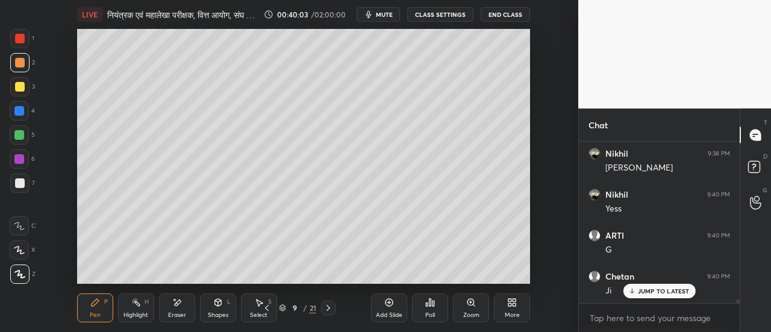
scroll to position [7156, 0]
click at [328, 309] on icon at bounding box center [328, 308] width 4 height 6
click at [22, 87] on div at bounding box center [20, 87] width 10 height 10
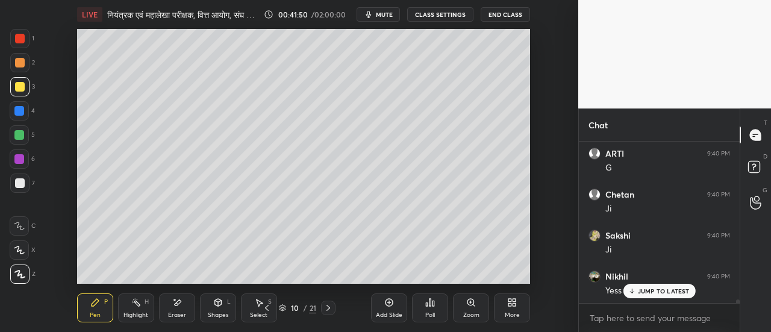
click at [20, 65] on div at bounding box center [20, 63] width 10 height 10
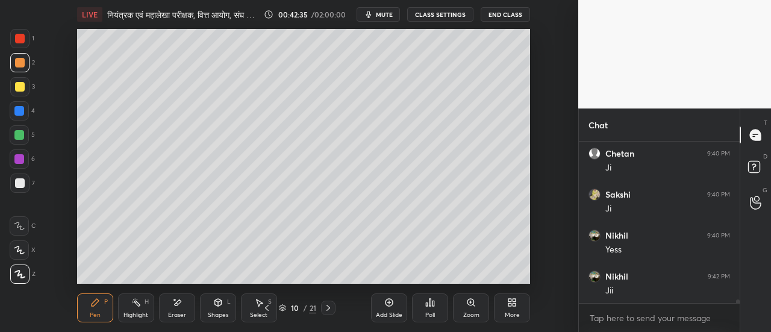
click at [20, 186] on div at bounding box center [20, 183] width 10 height 10
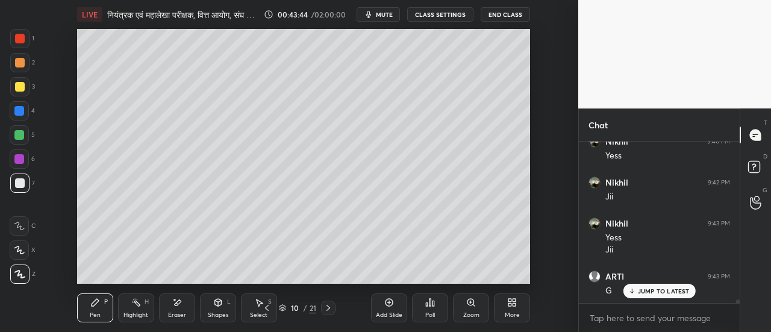
scroll to position [7372, 0]
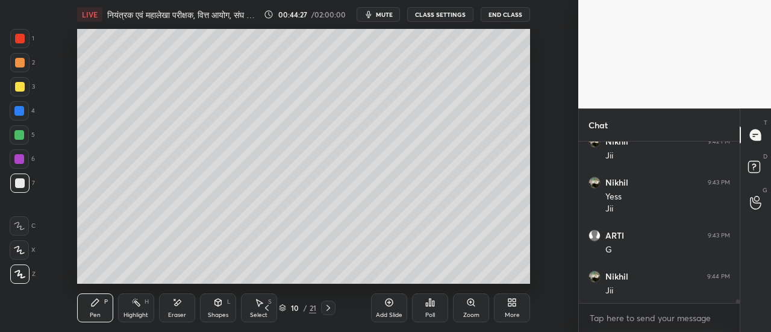
click at [22, 63] on div at bounding box center [20, 63] width 10 height 10
click at [23, 39] on div at bounding box center [20, 39] width 10 height 10
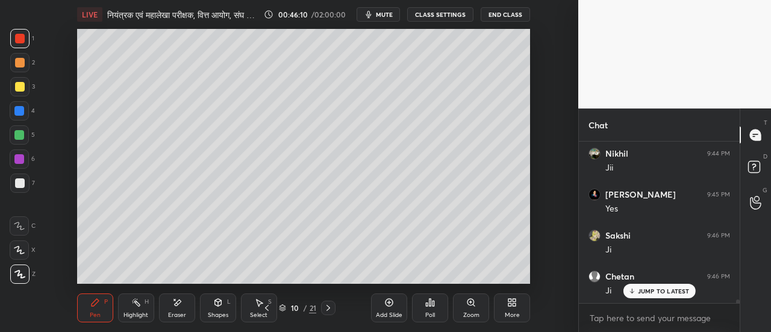
scroll to position [7536, 0]
click at [329, 309] on icon at bounding box center [328, 308] width 10 height 10
click at [20, 87] on div at bounding box center [20, 87] width 10 height 10
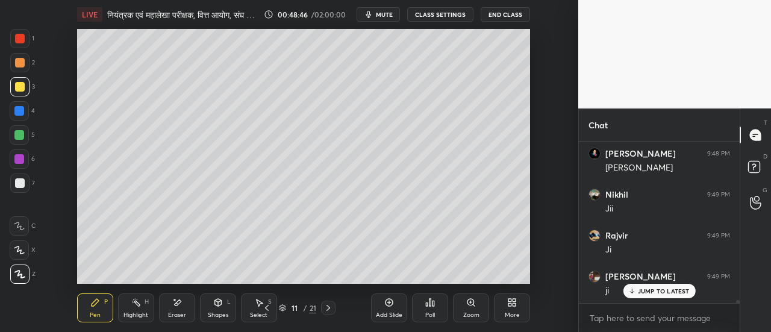
scroll to position [7823, 0]
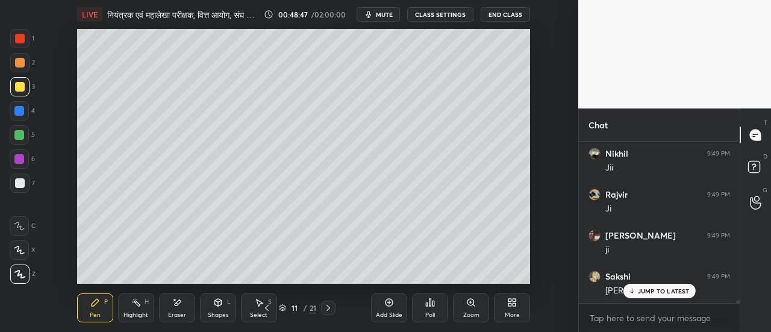
click at [20, 66] on div at bounding box center [20, 63] width 10 height 10
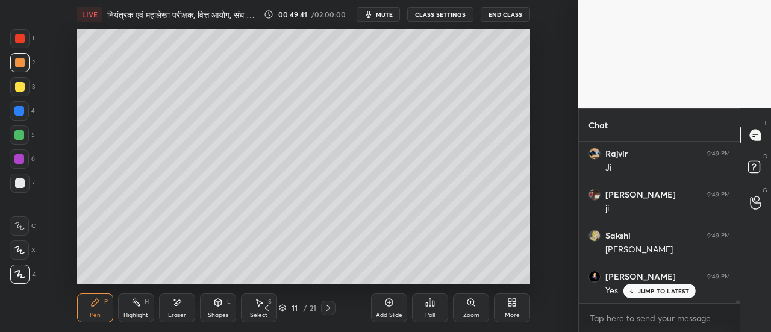
click at [423, 278] on div "Poll" at bounding box center [430, 307] width 36 height 67
click at [425, 275] on div "Poll" at bounding box center [430, 307] width 36 height 67
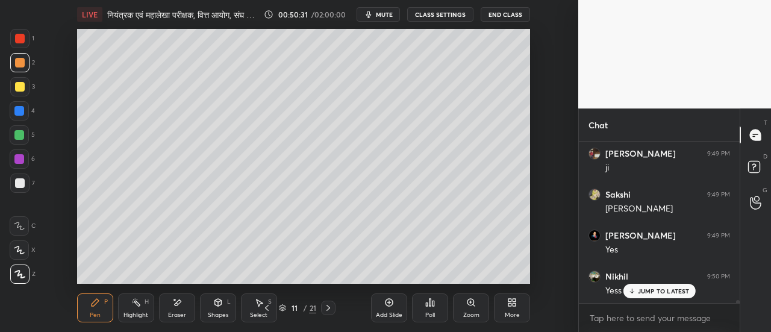
click at [329, 308] on icon at bounding box center [328, 308] width 4 height 6
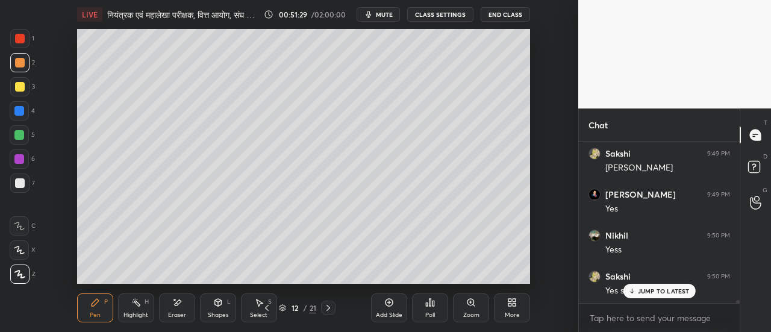
click at [24, 88] on div at bounding box center [19, 86] width 19 height 19
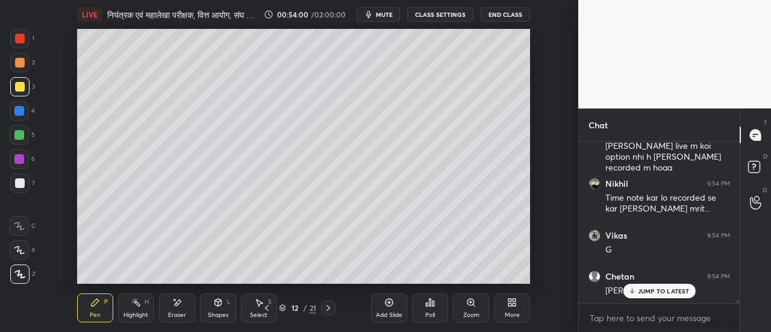
scroll to position [8502, 0]
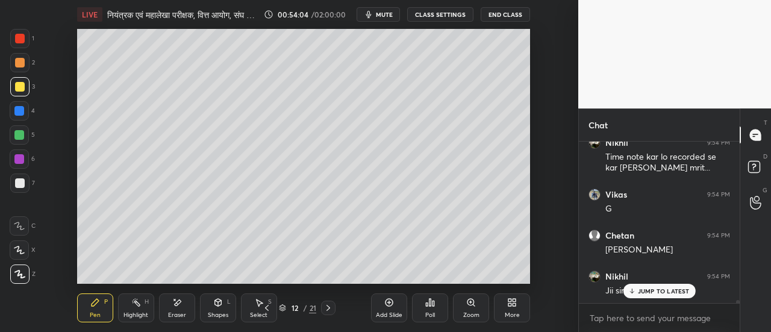
click at [267, 309] on icon at bounding box center [267, 308] width 4 height 6
click at [264, 308] on icon at bounding box center [267, 308] width 10 height 10
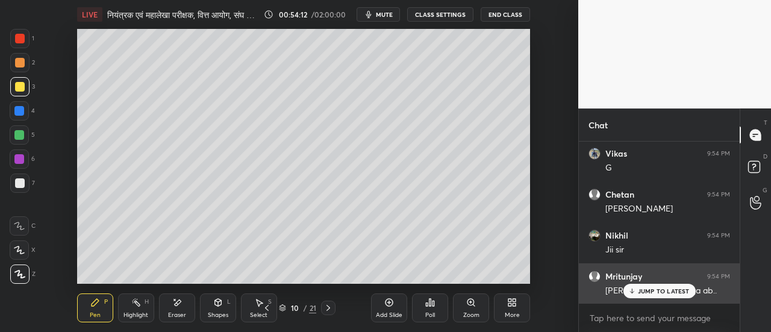
click at [650, 290] on p "JUMP TO LATEST" at bounding box center [664, 290] width 52 height 7
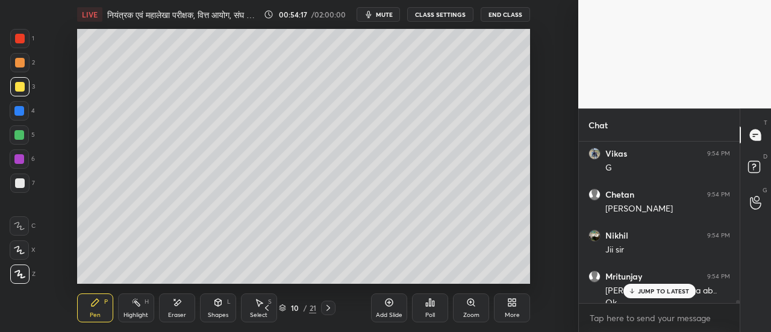
scroll to position [8555, 0]
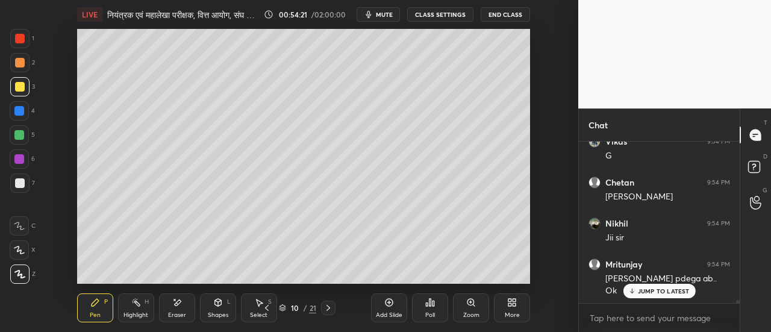
click at [331, 307] on icon at bounding box center [328, 308] width 10 height 10
click at [329, 309] on icon at bounding box center [328, 308] width 10 height 10
click at [329, 308] on icon at bounding box center [328, 308] width 4 height 6
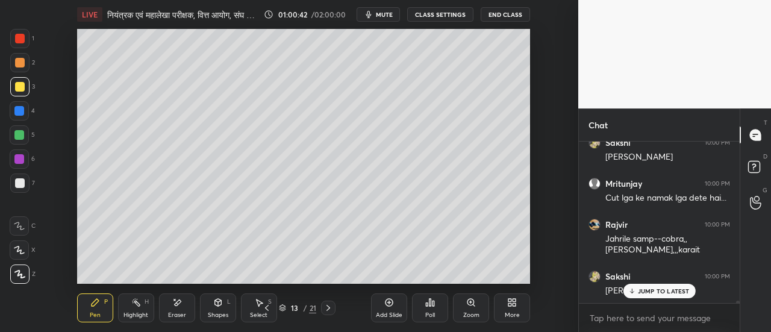
scroll to position [9536, 0]
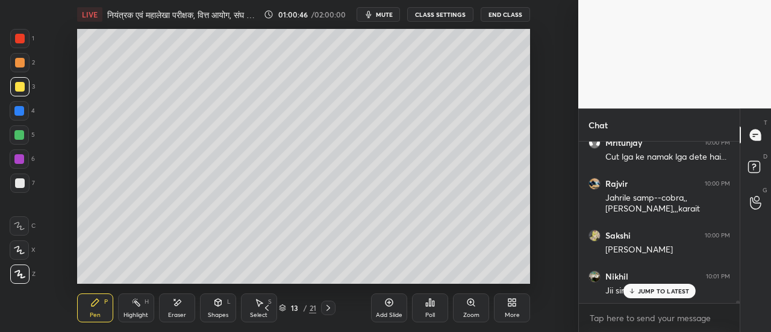
click at [387, 17] on span "mute" at bounding box center [384, 14] width 17 height 8
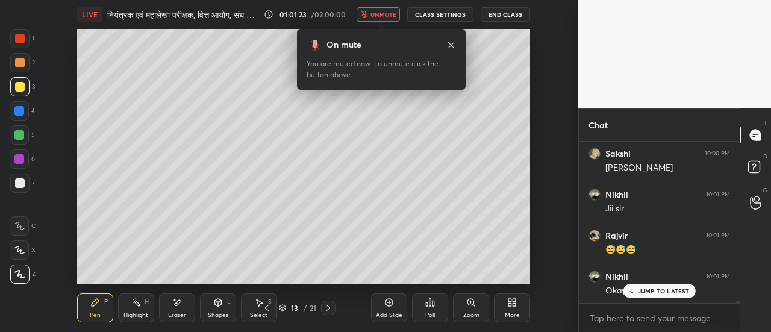
scroll to position [9659, 0]
click at [380, 19] on button "unmute" at bounding box center [377, 14] width 43 height 14
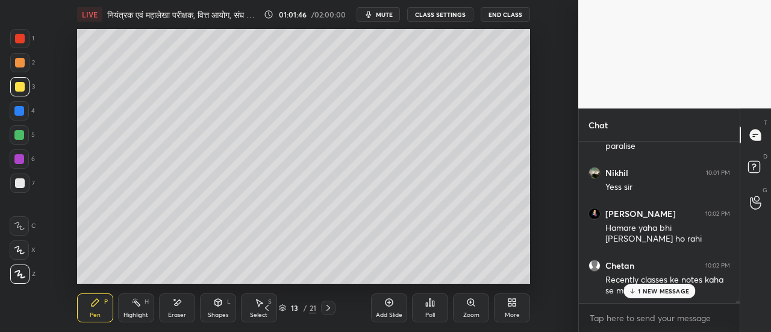
scroll to position [9918, 0]
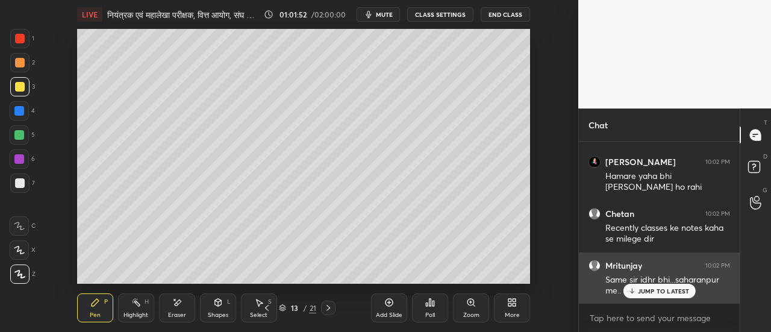
click at [656, 292] on p "JUMP TO LATEST" at bounding box center [664, 290] width 52 height 7
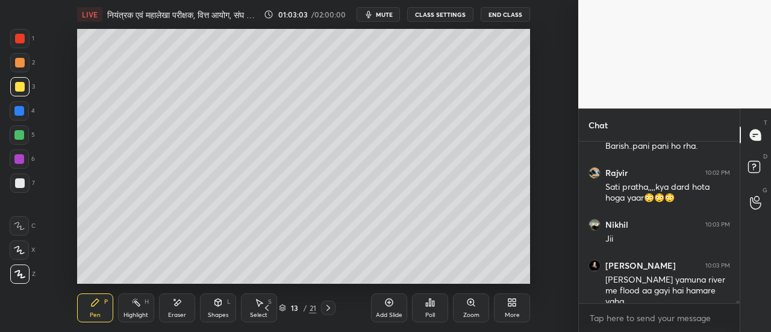
scroll to position [10248, 0]
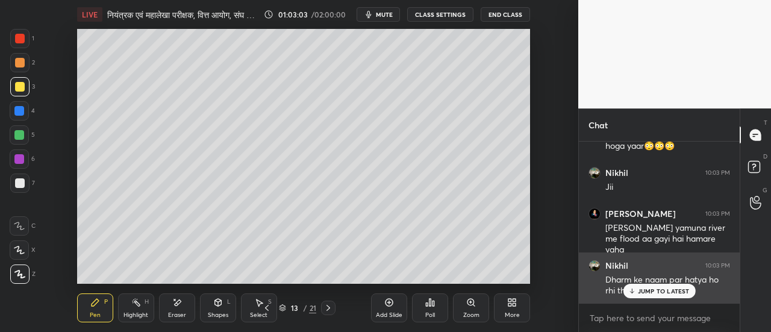
click at [643, 293] on p "JUMP TO LATEST" at bounding box center [664, 290] width 52 height 7
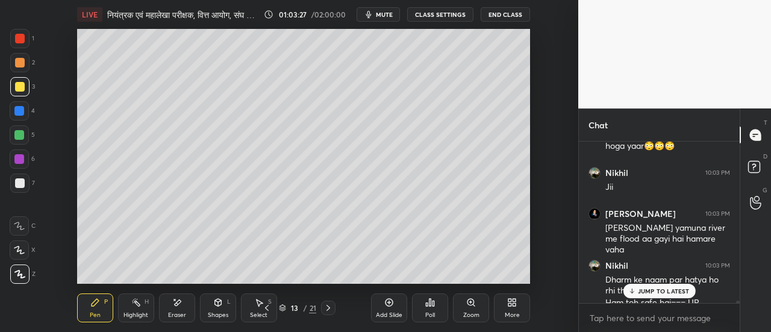
scroll to position [10260, 0]
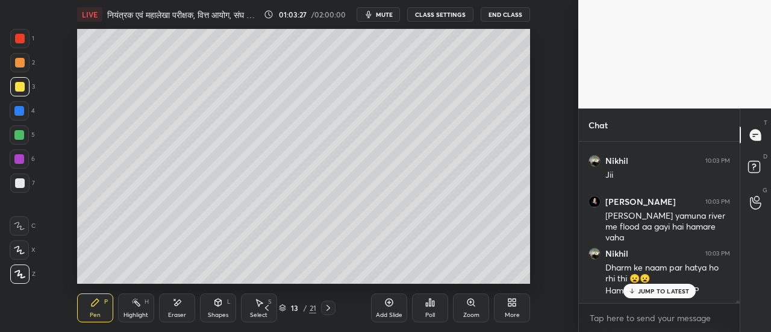
click at [19, 67] on div at bounding box center [20, 63] width 10 height 10
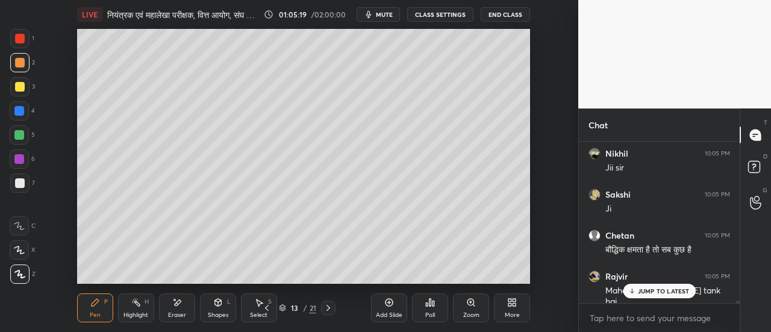
scroll to position [10744, 0]
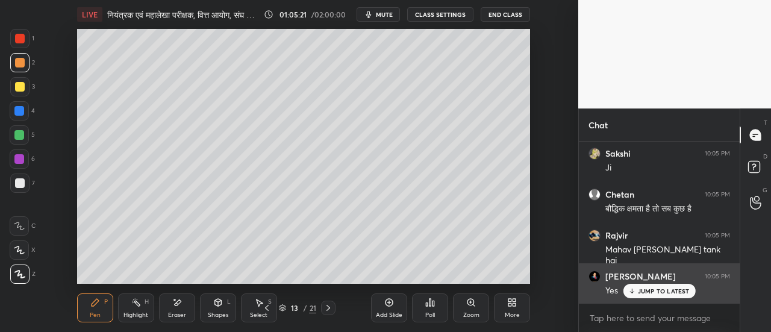
click at [650, 288] on p "JUMP TO LATEST" at bounding box center [664, 290] width 52 height 7
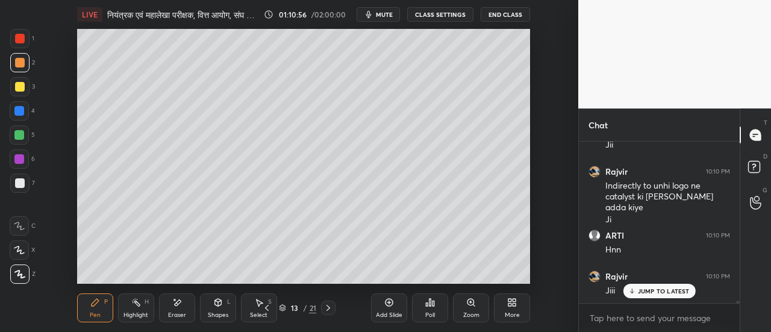
scroll to position [11750, 0]
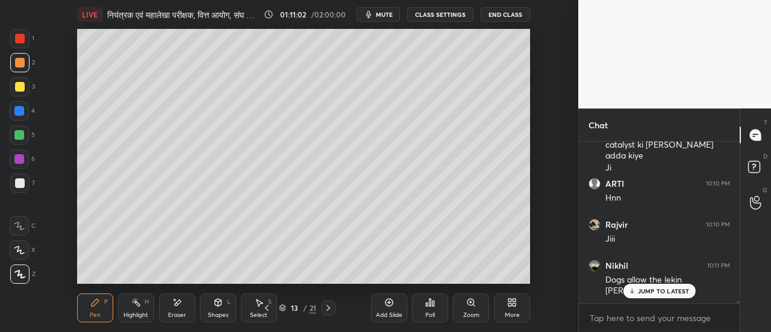
click at [659, 290] on p "JUMP TO LATEST" at bounding box center [664, 290] width 52 height 7
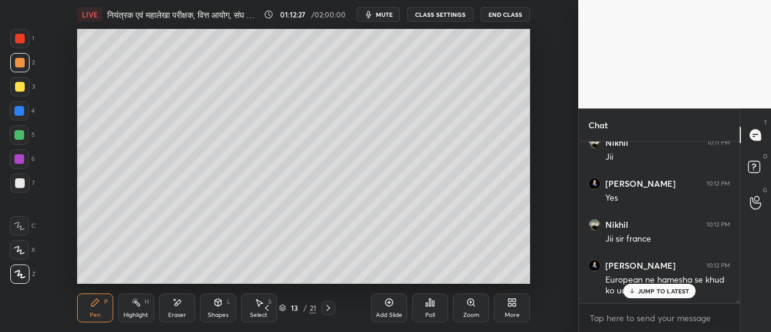
scroll to position [12007, 0]
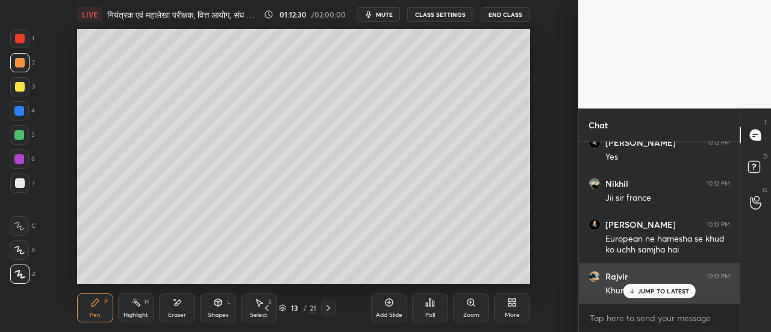
click at [650, 292] on p "JUMP TO LATEST" at bounding box center [664, 290] width 52 height 7
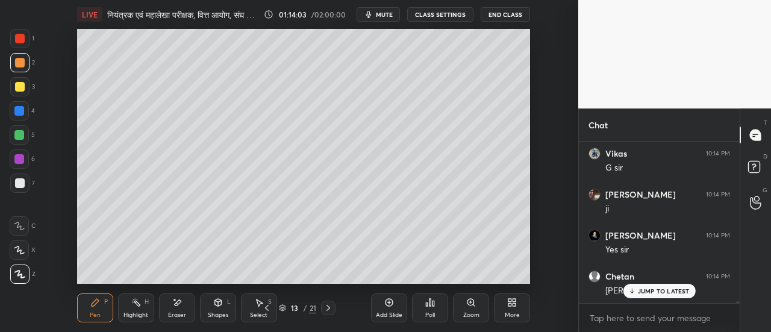
scroll to position [12440, 0]
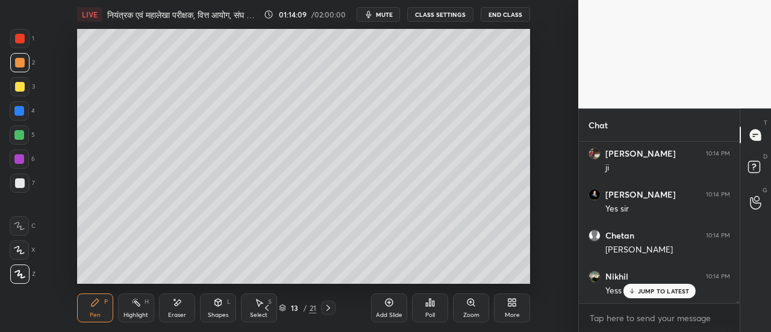
click at [328, 309] on icon at bounding box center [328, 308] width 10 height 10
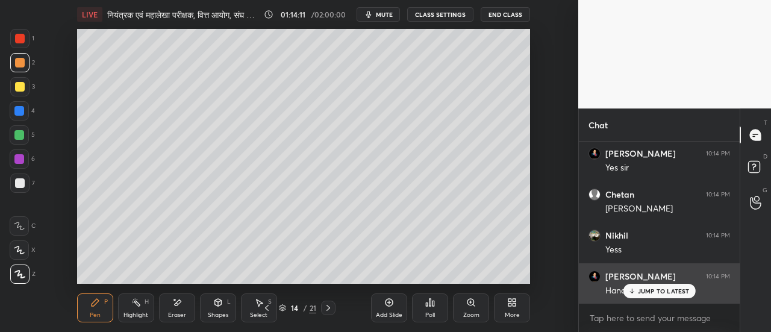
click at [638, 294] on p "JUMP TO LATEST" at bounding box center [664, 290] width 52 height 7
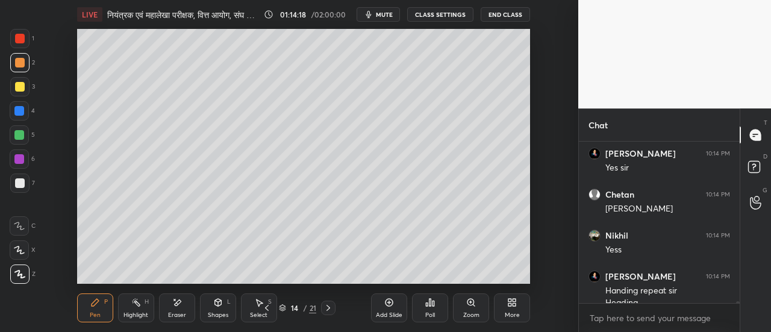
scroll to position [12493, 0]
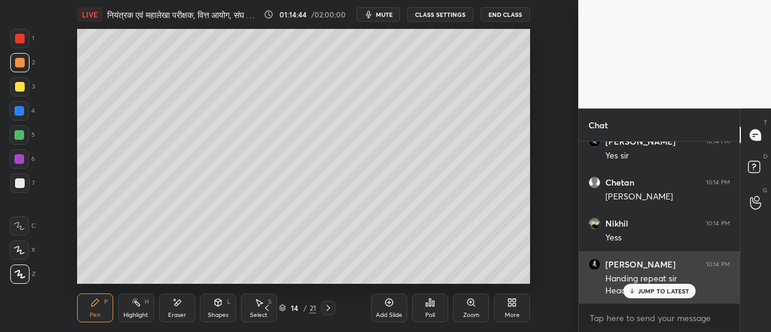
click at [654, 291] on p "JUMP TO LATEST" at bounding box center [664, 290] width 52 height 7
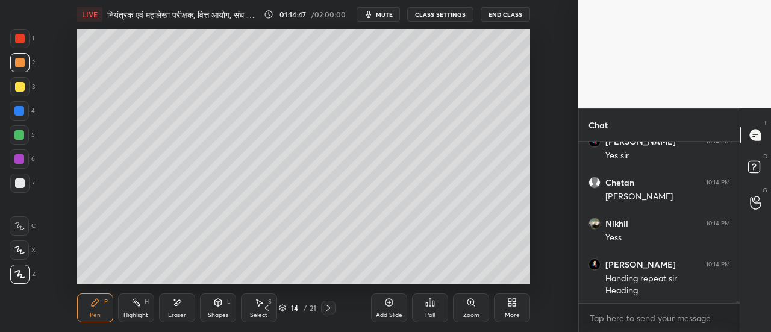
click at [23, 93] on div at bounding box center [19, 86] width 19 height 19
click at [382, 15] on span "mute" at bounding box center [384, 14] width 17 height 8
click at [387, 15] on span "unmute" at bounding box center [383, 14] width 26 height 8
click at [20, 61] on div at bounding box center [20, 63] width 10 height 10
click at [21, 187] on div at bounding box center [20, 183] width 10 height 10
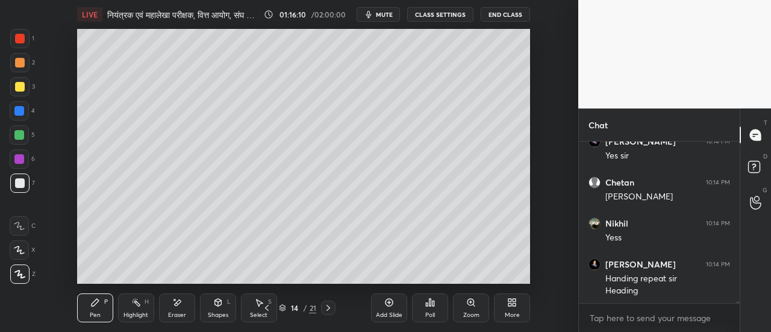
scroll to position [12534, 0]
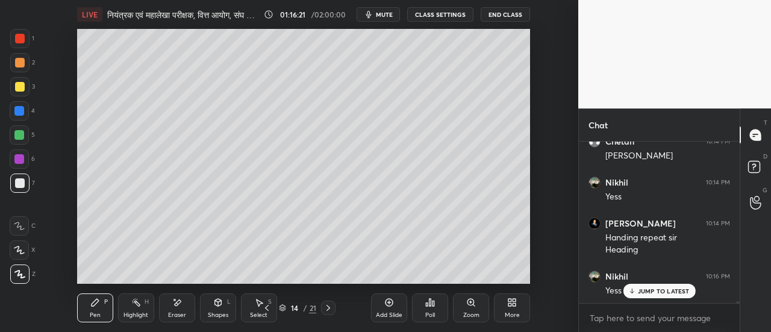
click at [181, 316] on div "Eraser" at bounding box center [177, 315] width 18 height 6
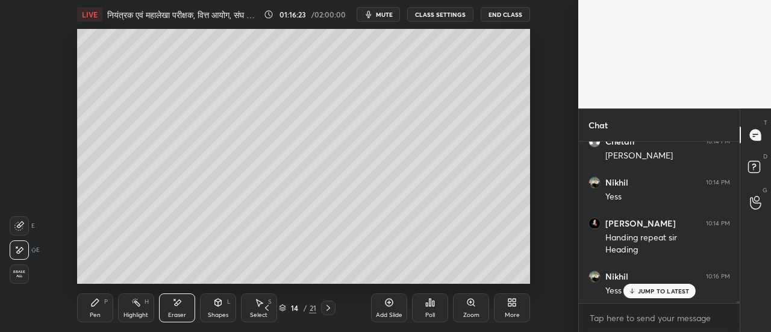
click at [92, 306] on icon at bounding box center [95, 302] width 10 height 10
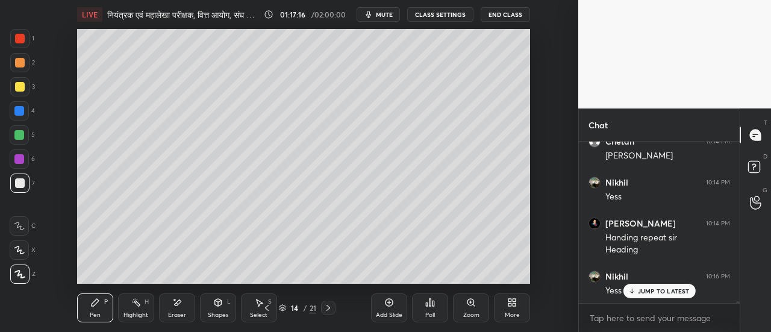
click at [22, 91] on div at bounding box center [20, 87] width 10 height 10
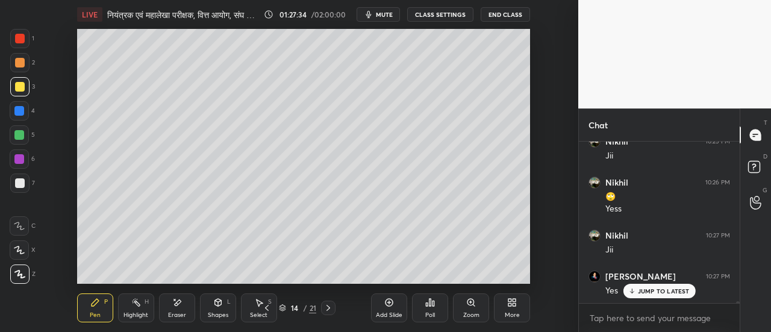
scroll to position [13466, 0]
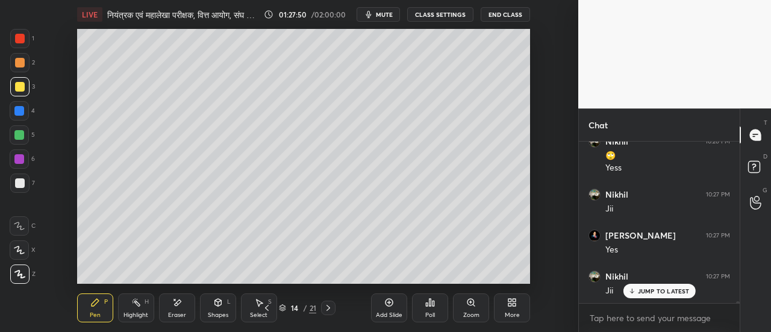
click at [328, 311] on icon at bounding box center [328, 308] width 10 height 10
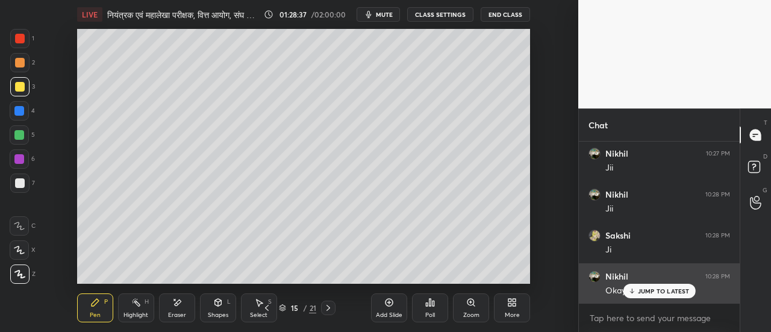
click at [662, 290] on p "JUMP TO LATEST" at bounding box center [664, 290] width 52 height 7
click at [657, 292] on p "JUMP TO LATEST" at bounding box center [664, 290] width 52 height 7
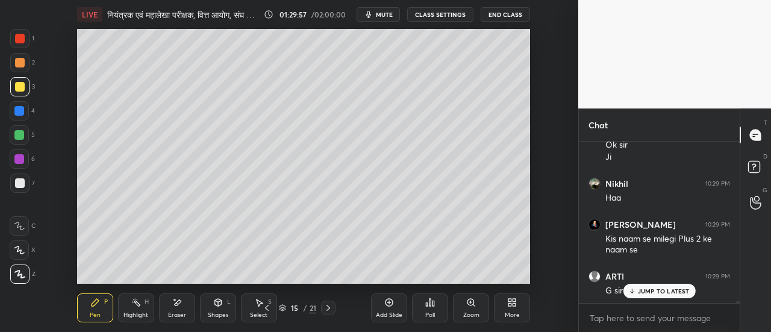
scroll to position [13980, 0]
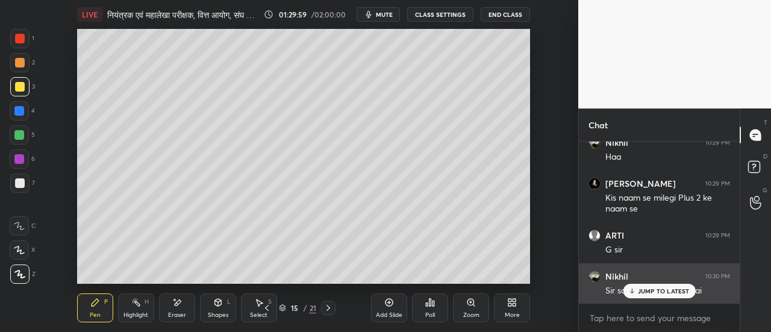
click at [656, 291] on p "JUMP TO LATEST" at bounding box center [664, 290] width 52 height 7
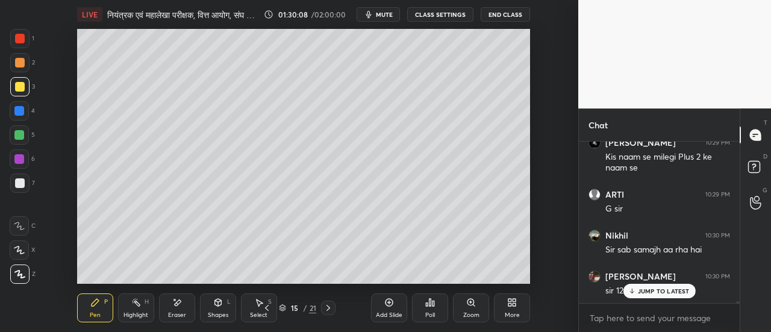
scroll to position [14062, 0]
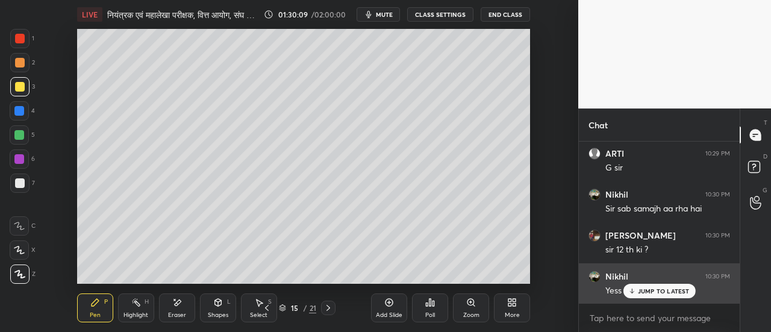
click at [650, 290] on p "JUMP TO LATEST" at bounding box center [664, 290] width 52 height 7
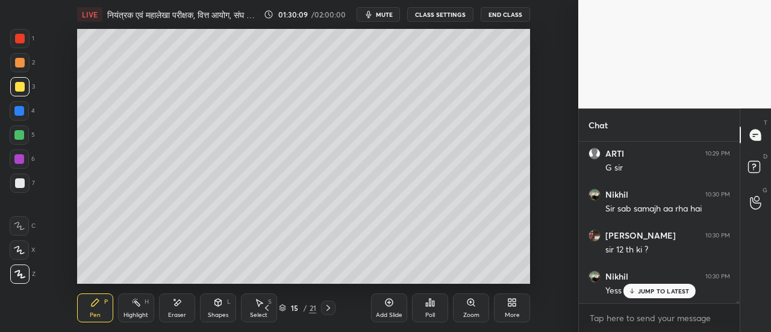
scroll to position [14103, 0]
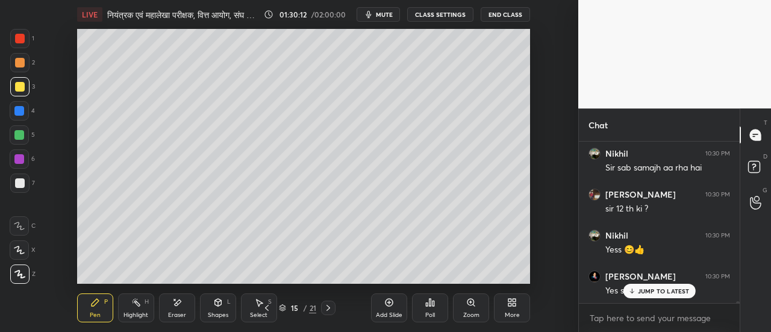
click at [650, 290] on p "JUMP TO LATEST" at bounding box center [664, 290] width 52 height 7
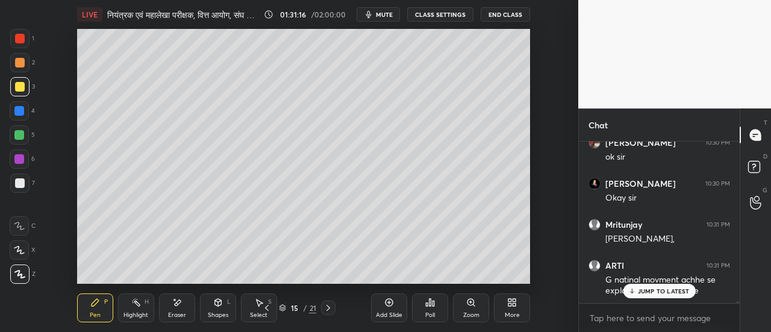
scroll to position [14319, 0]
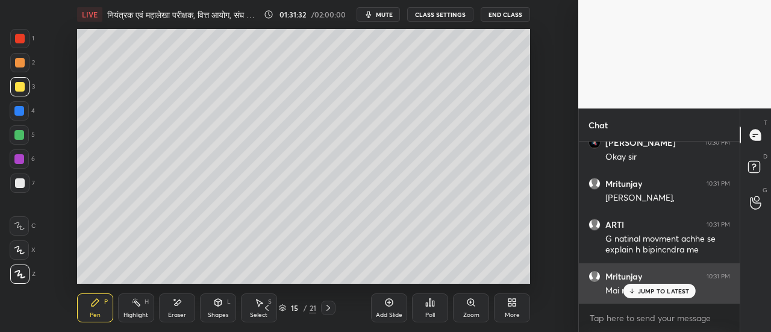
click at [654, 294] on p "JUMP TO LATEST" at bounding box center [664, 290] width 52 height 7
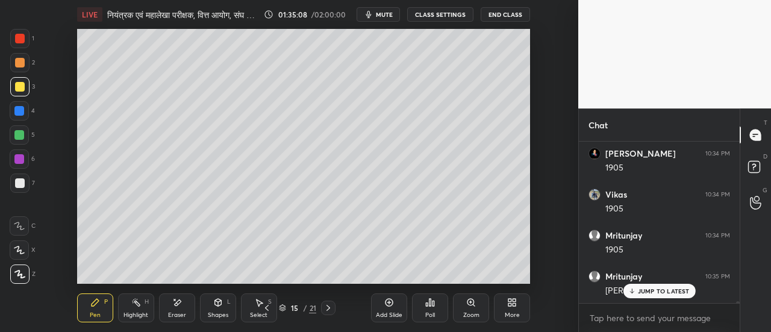
scroll to position [14945, 0]
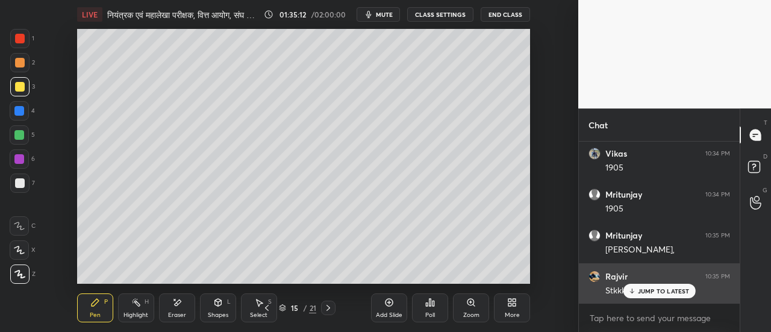
click at [651, 291] on p "JUMP TO LATEST" at bounding box center [664, 290] width 52 height 7
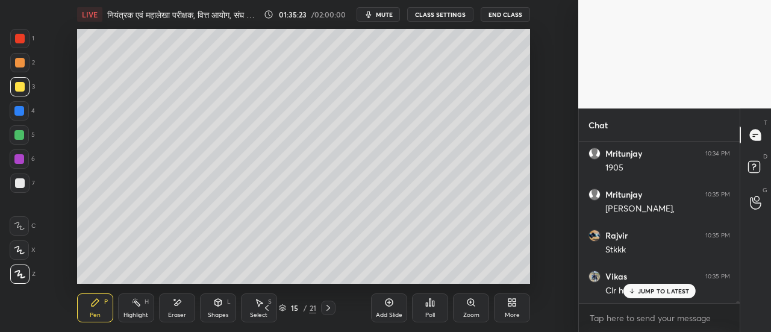
scroll to position [15027, 0]
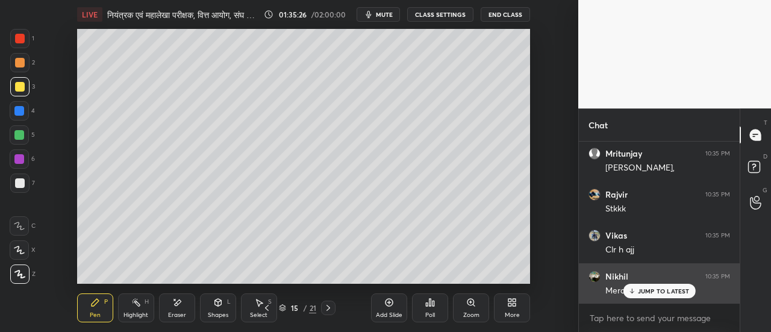
click at [654, 293] on p "JUMP TO LATEST" at bounding box center [664, 290] width 52 height 7
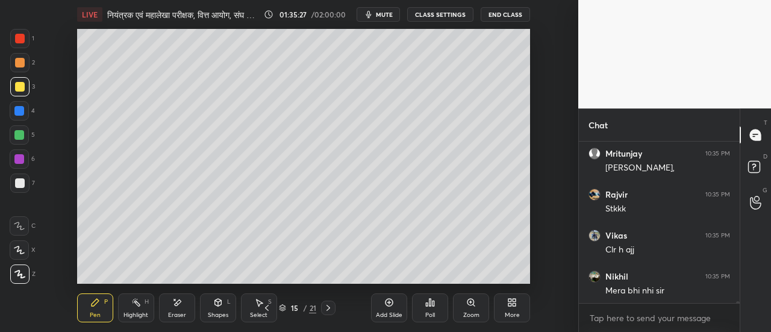
scroll to position [15068, 0]
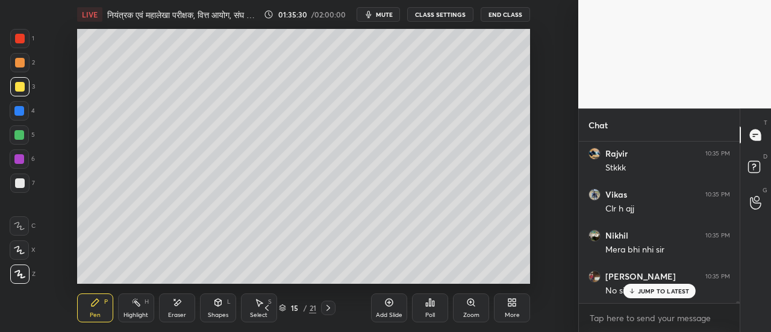
click at [34, 65] on div "2" at bounding box center [22, 62] width 25 height 19
click at [23, 66] on div at bounding box center [20, 63] width 10 height 10
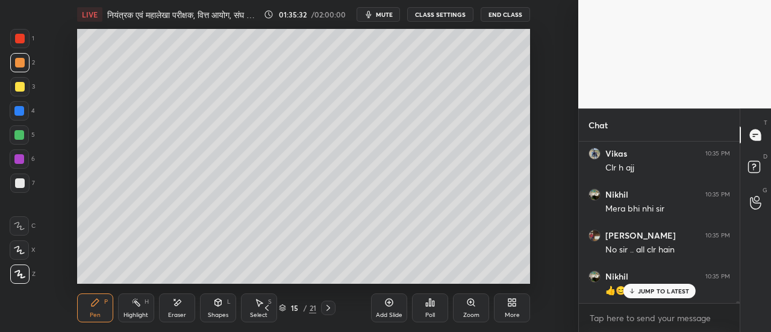
scroll to position [15149, 0]
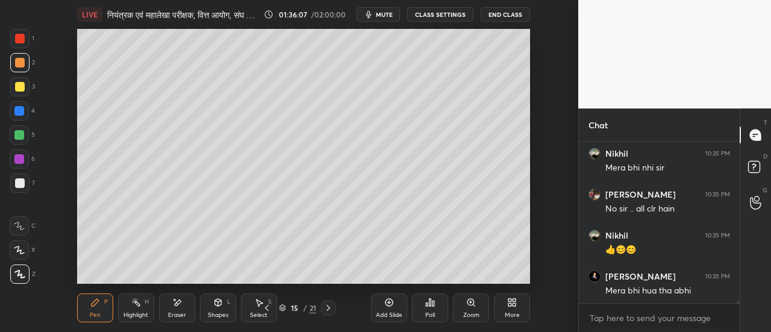
click at [25, 90] on div at bounding box center [19, 86] width 19 height 19
click at [19, 187] on div at bounding box center [20, 183] width 10 height 10
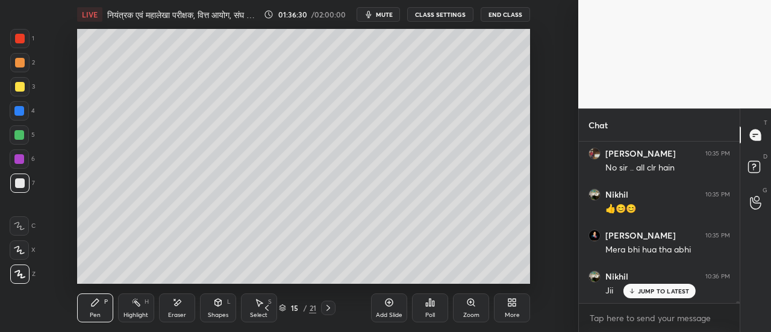
scroll to position [15231, 0]
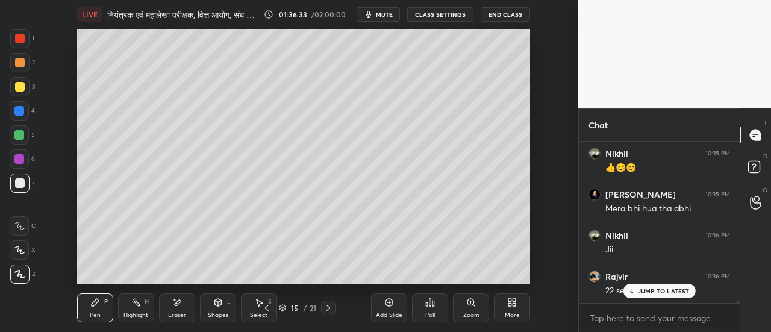
click at [638, 290] on p "JUMP TO LATEST" at bounding box center [664, 290] width 52 height 7
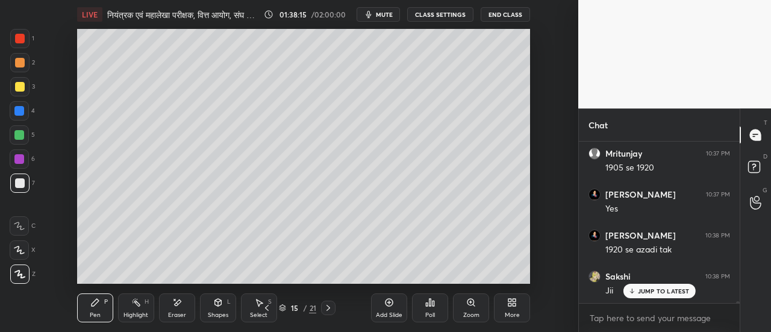
scroll to position [15529, 0]
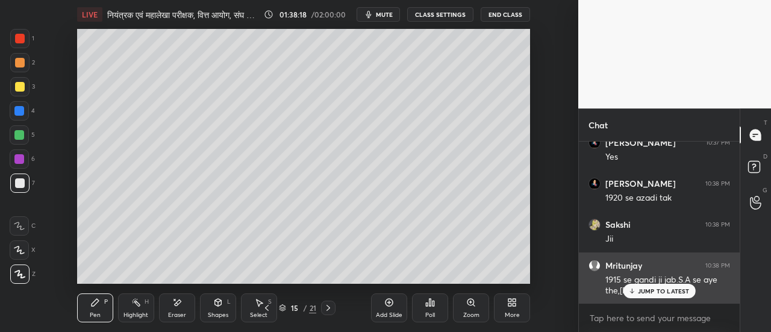
click at [653, 291] on p "JUMP TO LATEST" at bounding box center [664, 290] width 52 height 7
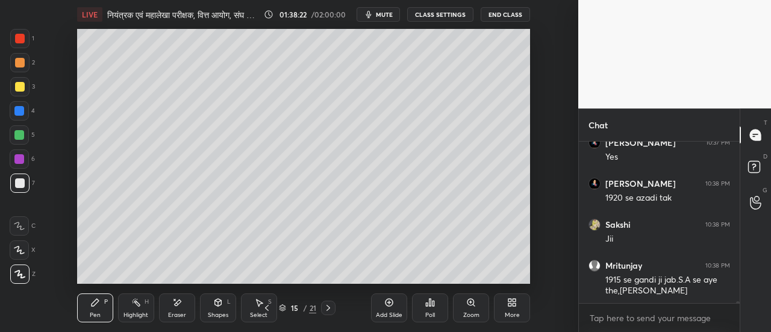
click at [266, 308] on icon at bounding box center [267, 308] width 4 height 6
click at [267, 307] on icon at bounding box center [267, 308] width 10 height 10
click at [267, 308] on icon at bounding box center [267, 308] width 10 height 10
click at [267, 306] on icon at bounding box center [267, 308] width 10 height 10
click at [265, 308] on icon at bounding box center [267, 308] width 10 height 10
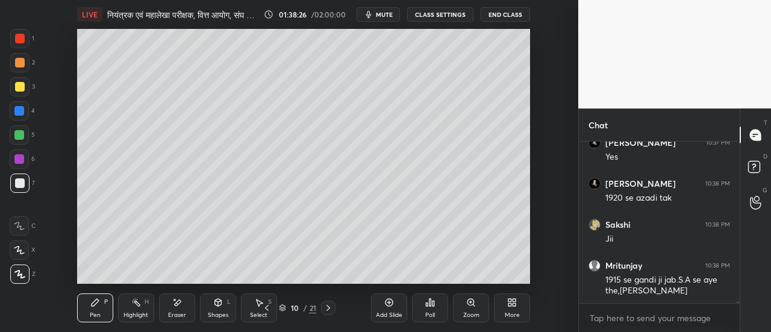
click at [266, 308] on icon at bounding box center [267, 308] width 10 height 10
click at [265, 307] on icon at bounding box center [267, 308] width 10 height 10
click at [267, 308] on icon at bounding box center [267, 308] width 10 height 10
click at [266, 308] on icon at bounding box center [267, 308] width 10 height 10
click at [267, 308] on icon at bounding box center [267, 308] width 10 height 10
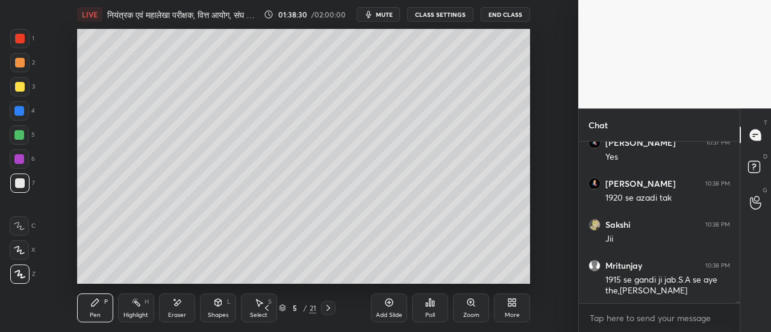
click at [267, 308] on icon at bounding box center [267, 308] width 10 height 10
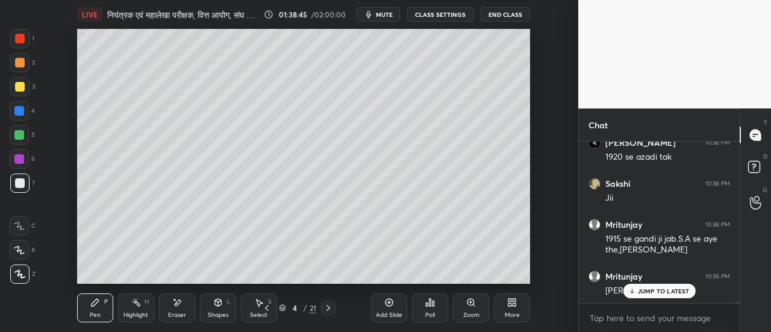
scroll to position [15611, 0]
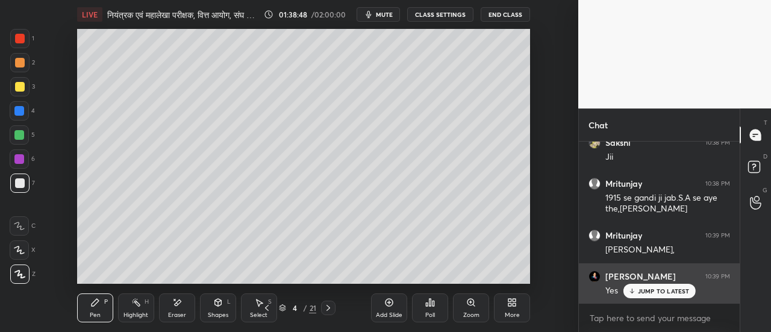
click at [642, 290] on p "JUMP TO LATEST" at bounding box center [664, 290] width 52 height 7
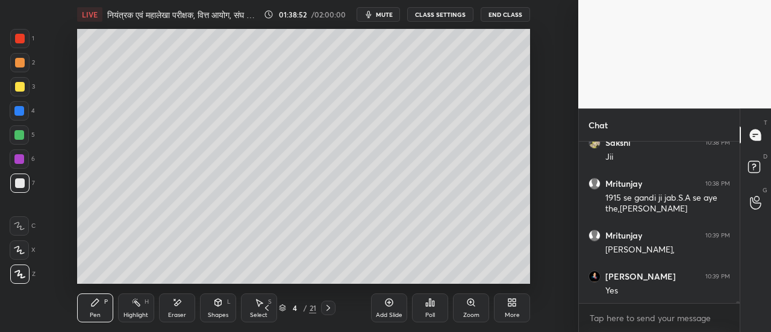
click at [329, 308] on icon at bounding box center [328, 308] width 4 height 6
click at [330, 308] on icon at bounding box center [328, 308] width 10 height 10
click at [330, 307] on icon at bounding box center [328, 308] width 10 height 10
click at [329, 308] on icon at bounding box center [328, 308] width 10 height 10
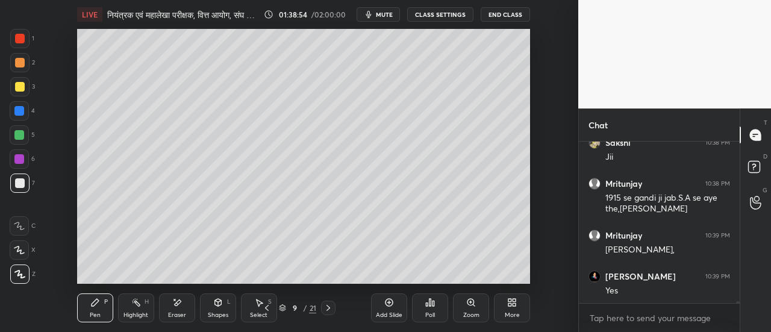
click at [330, 308] on icon at bounding box center [328, 308] width 10 height 10
click at [331, 308] on icon at bounding box center [328, 308] width 10 height 10
click at [328, 308] on icon at bounding box center [328, 308] width 10 height 10
click at [329, 308] on icon at bounding box center [328, 308] width 4 height 6
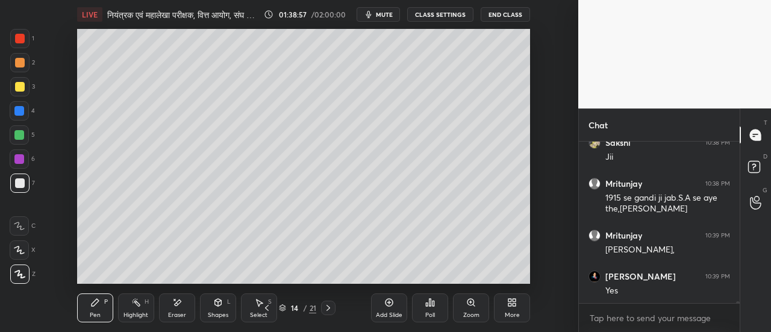
click at [330, 309] on icon at bounding box center [328, 308] width 10 height 10
click at [330, 308] on icon at bounding box center [328, 308] width 10 height 10
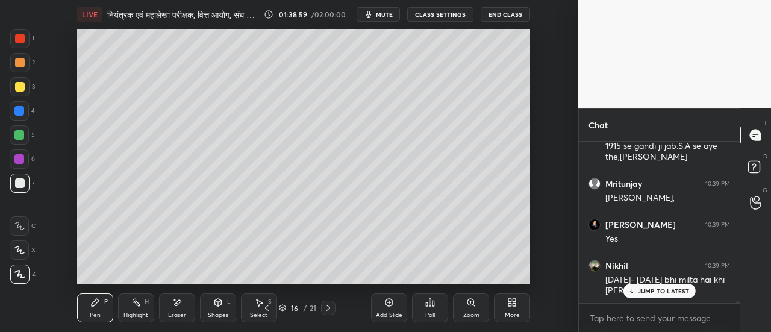
click at [267, 306] on icon at bounding box center [267, 308] width 10 height 10
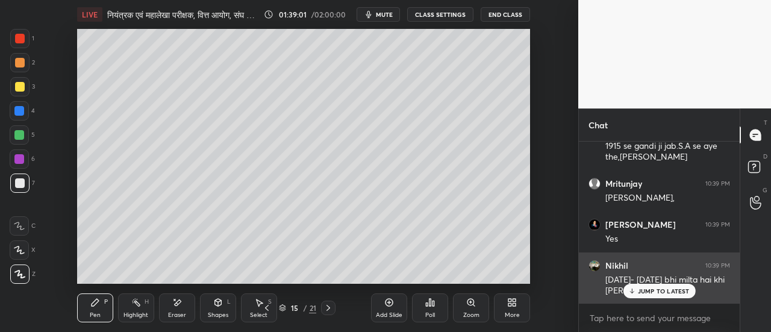
click at [659, 294] on p "JUMP TO LATEST" at bounding box center [664, 290] width 52 height 7
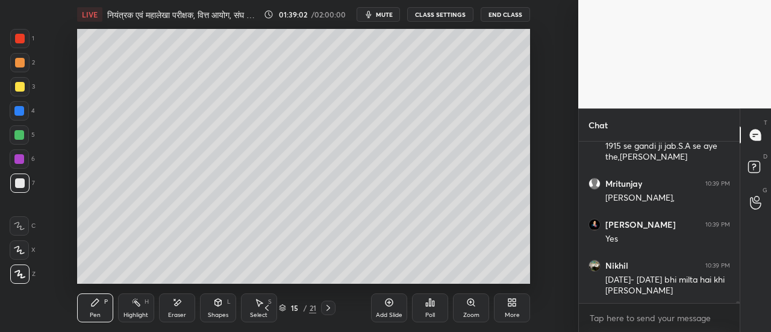
click at [328, 309] on icon at bounding box center [328, 308] width 10 height 10
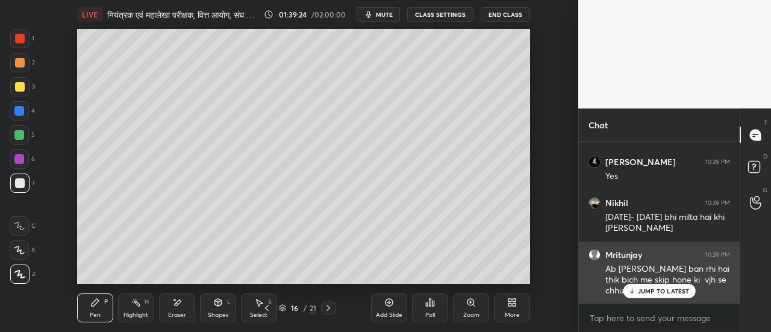
click at [665, 293] on p "JUMP TO LATEST" at bounding box center [664, 290] width 52 height 7
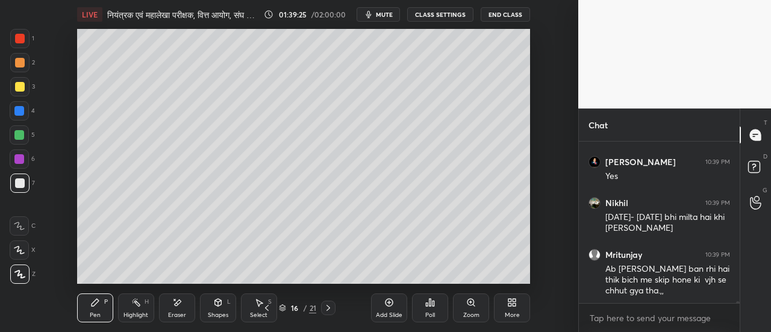
scroll to position [15777, 0]
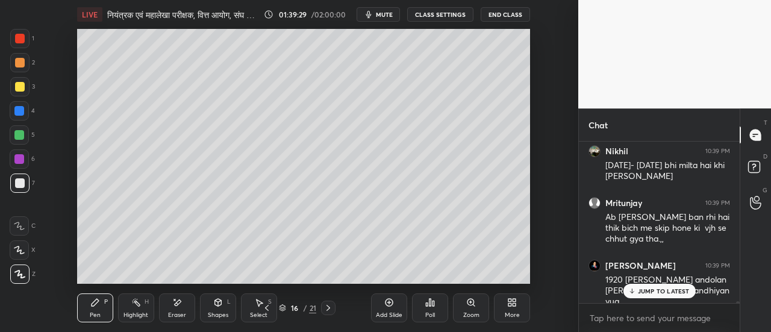
click at [641, 288] on p "JUMP TO LATEST" at bounding box center [664, 290] width 52 height 7
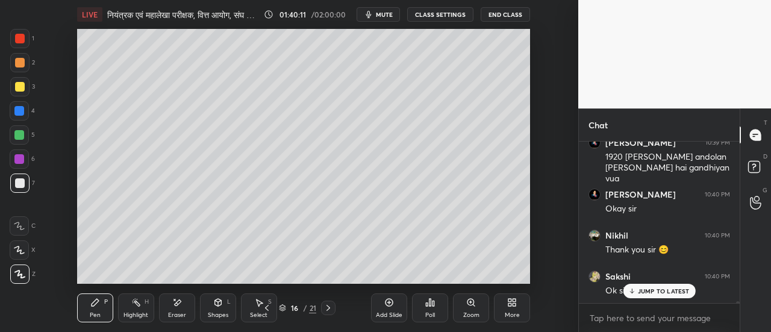
scroll to position [15941, 0]
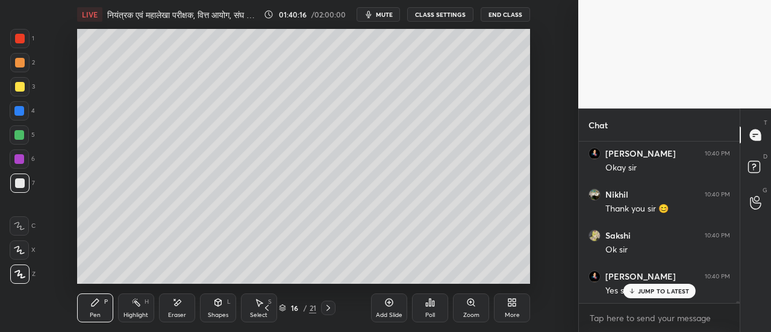
click at [20, 43] on div at bounding box center [19, 38] width 19 height 19
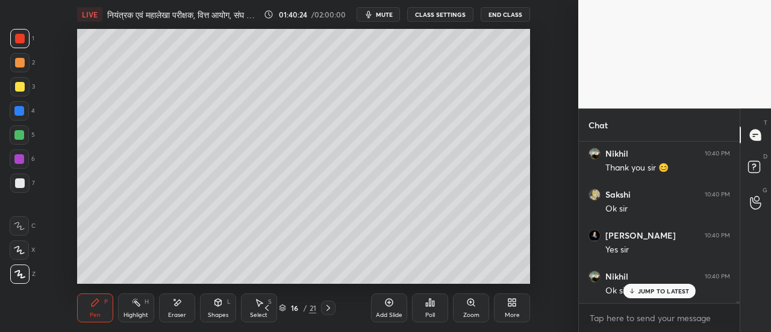
scroll to position [16022, 0]
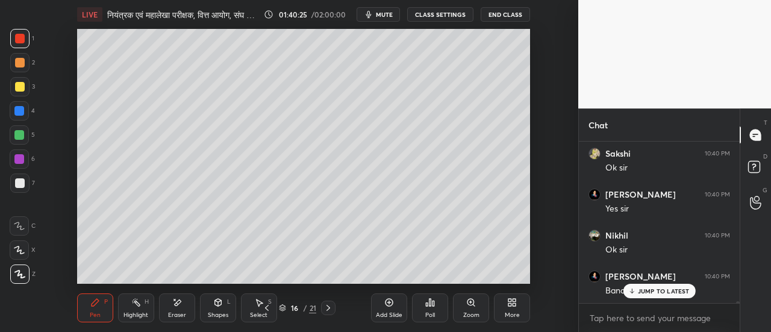
click at [386, 18] on span "mute" at bounding box center [384, 14] width 17 height 8
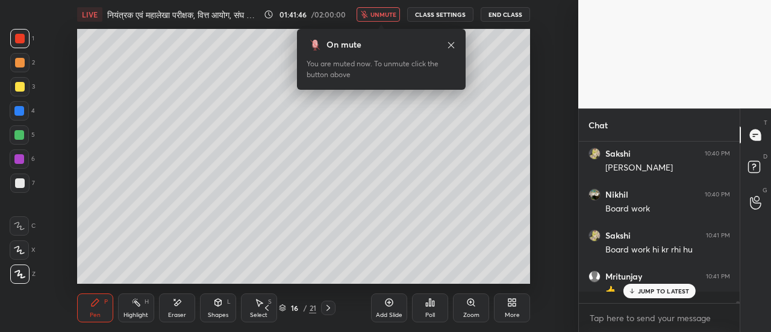
scroll to position [16309, 0]
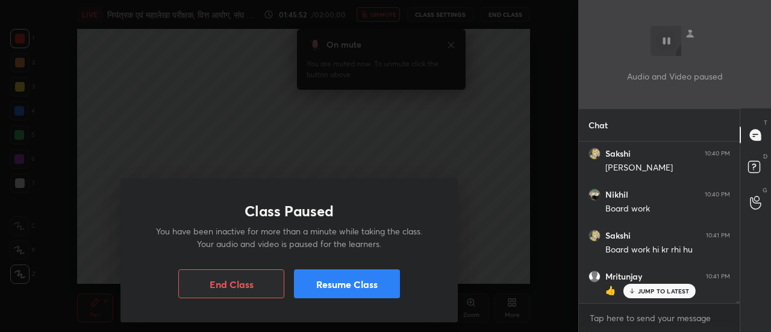
click at [365, 288] on button "Resume Class" at bounding box center [347, 283] width 106 height 29
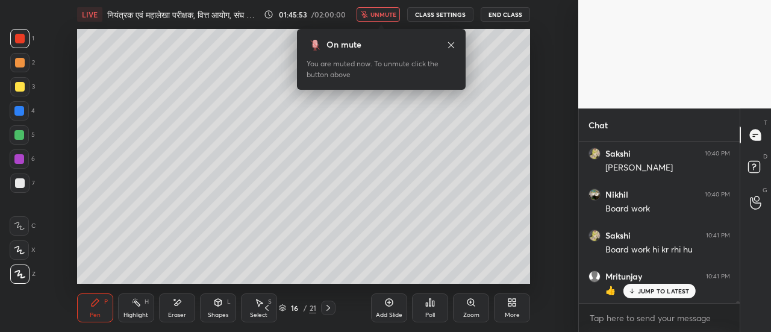
click at [387, 14] on span "unmute" at bounding box center [383, 14] width 26 height 8
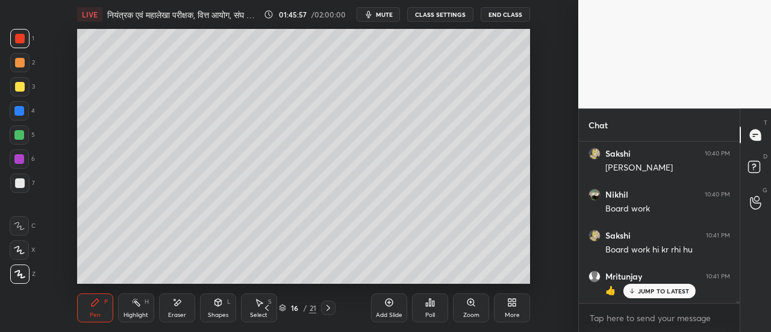
click at [175, 306] on icon at bounding box center [177, 302] width 10 height 10
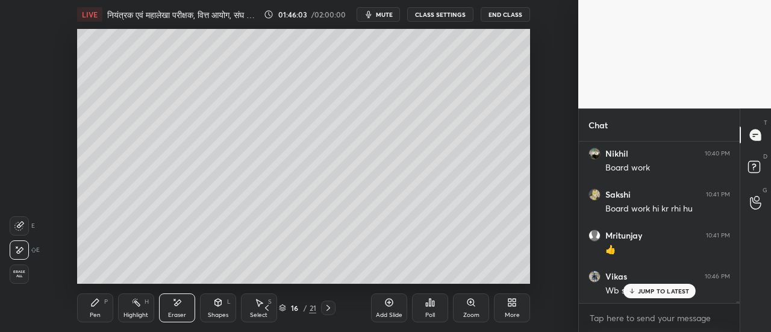
scroll to position [16391, 0]
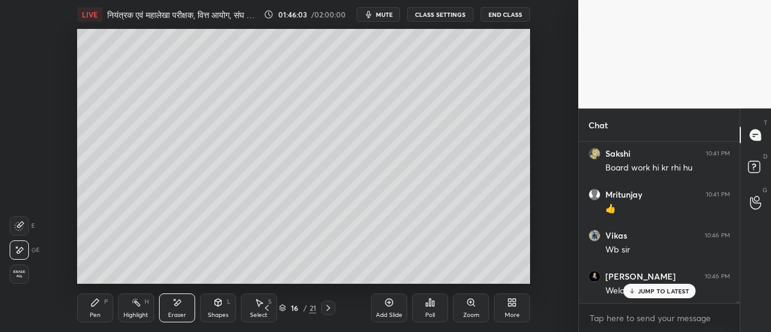
click at [96, 310] on div "Pen P" at bounding box center [95, 307] width 36 height 29
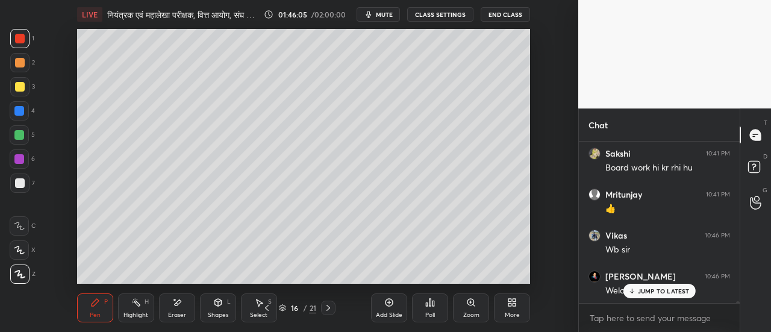
scroll to position [16432, 0]
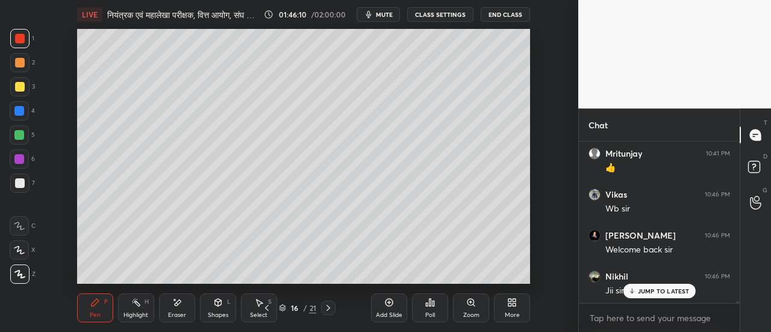
click at [20, 111] on div at bounding box center [19, 111] width 10 height 10
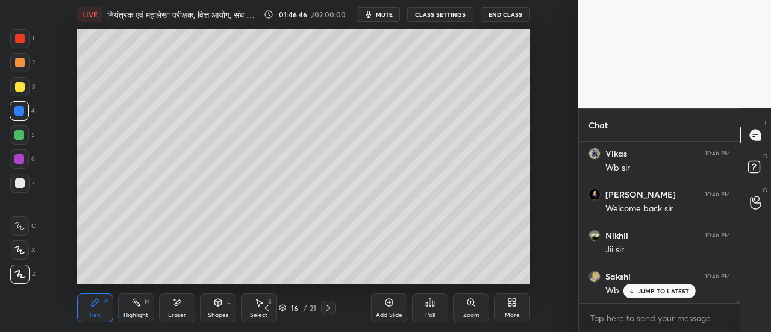
scroll to position [16514, 0]
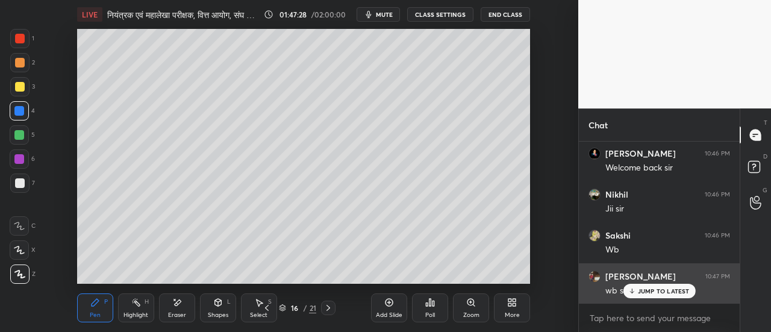
click at [640, 291] on p "JUMP TO LATEST" at bounding box center [664, 290] width 52 height 7
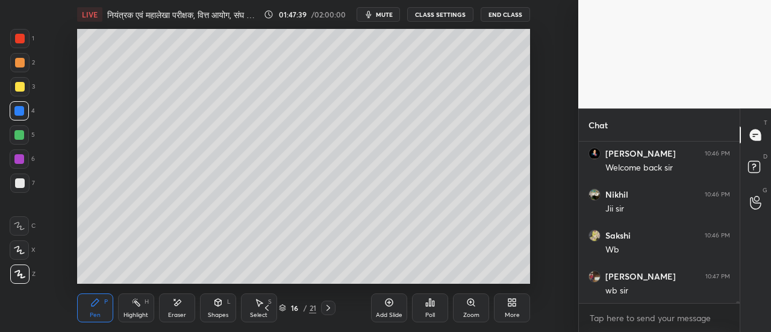
click at [20, 138] on div at bounding box center [19, 135] width 10 height 10
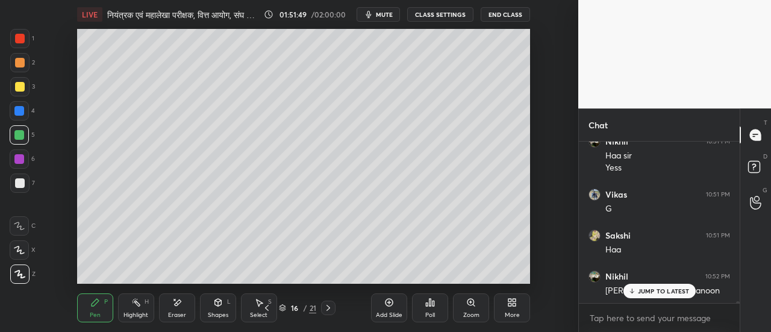
scroll to position [17082, 0]
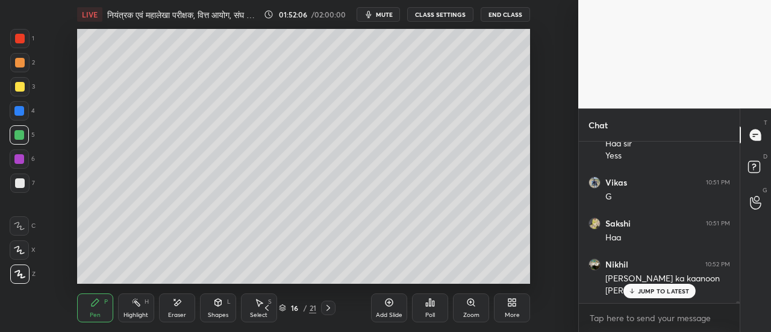
click at [19, 88] on div at bounding box center [20, 87] width 10 height 10
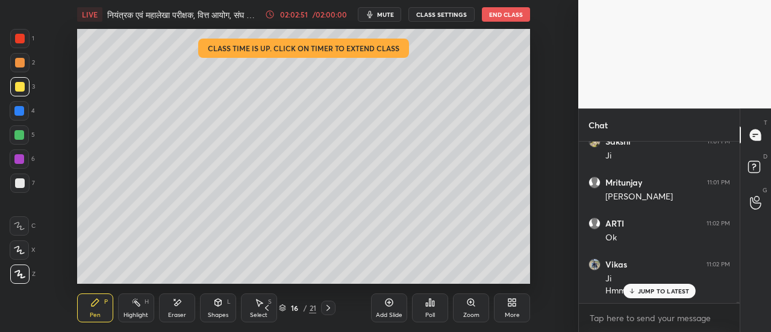
scroll to position [18573, 0]
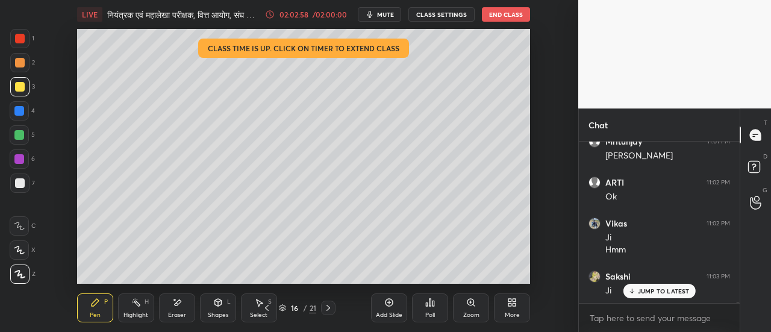
click at [330, 310] on icon at bounding box center [328, 308] width 10 height 10
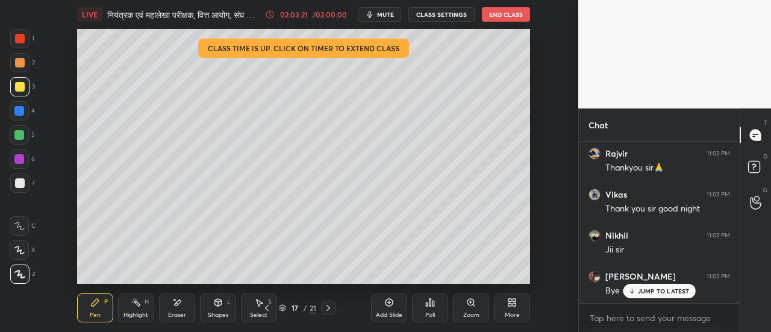
scroll to position [19045, 0]
click at [514, 16] on button "End Class" at bounding box center [506, 14] width 48 height 14
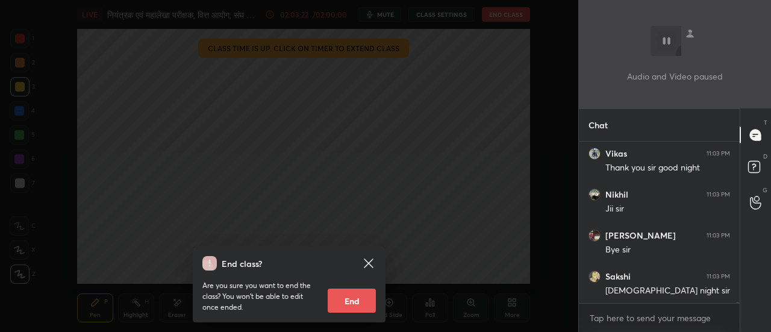
click at [364, 305] on button "End" at bounding box center [352, 300] width 48 height 24
type textarea "x"
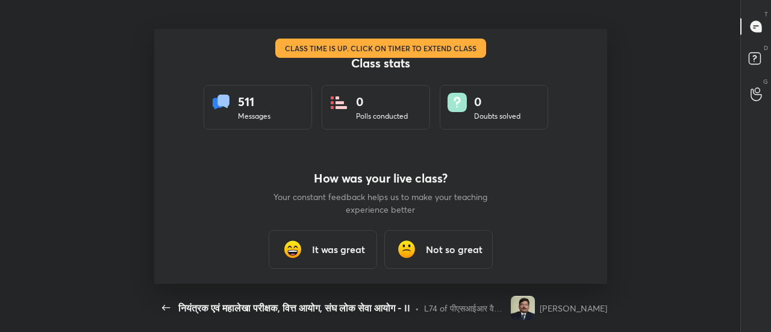
scroll to position [255, 761]
click at [337, 250] on h3 "It was great" at bounding box center [338, 249] width 53 height 14
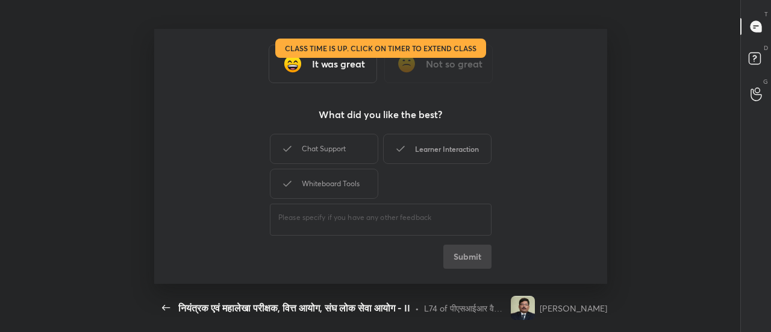
click at [364, 154] on div "Chat Support" at bounding box center [324, 149] width 108 height 30
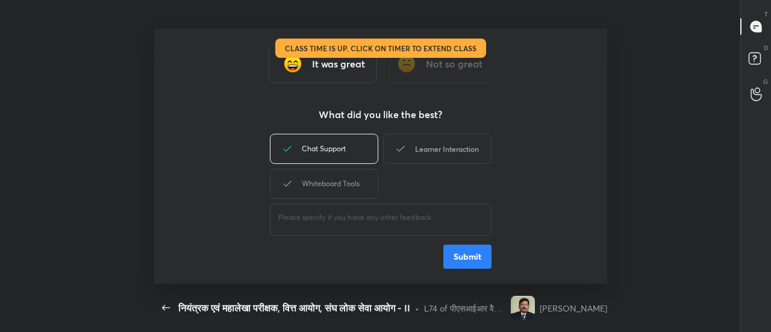
click at [433, 152] on div "Learner Interaction" at bounding box center [437, 149] width 108 height 30
click at [361, 188] on div "Whiteboard Tools" at bounding box center [324, 184] width 108 height 30
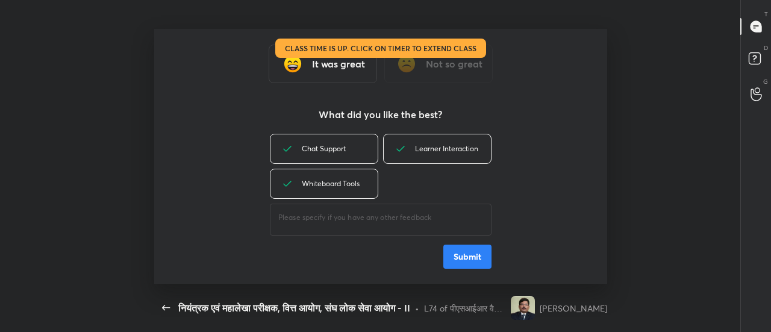
click at [466, 258] on button "Submit" at bounding box center [467, 256] width 48 height 24
